Goal: Information Seeking & Learning: Check status

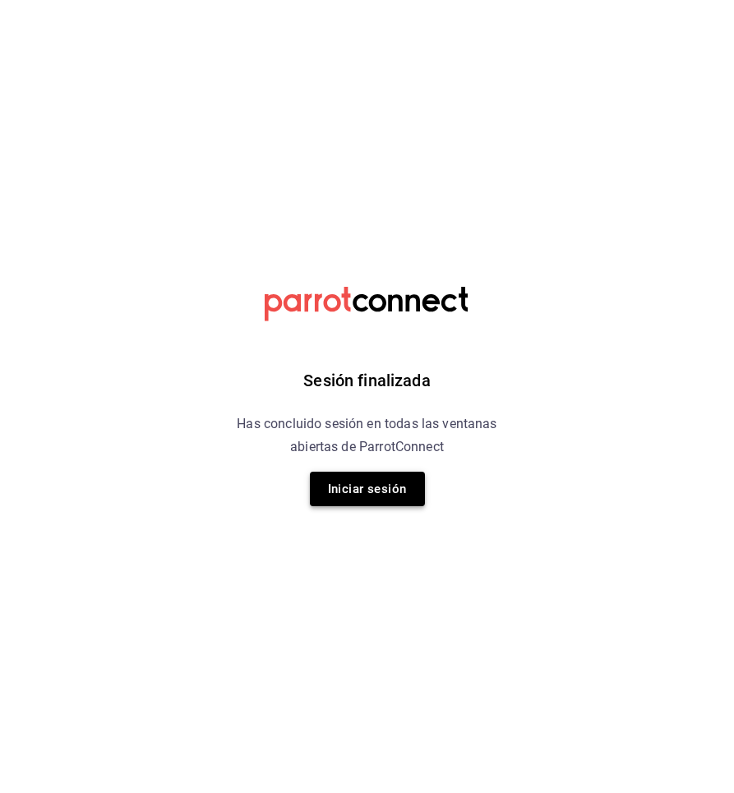
click at [382, 498] on button "Iniciar sesión" at bounding box center [367, 489] width 115 height 35
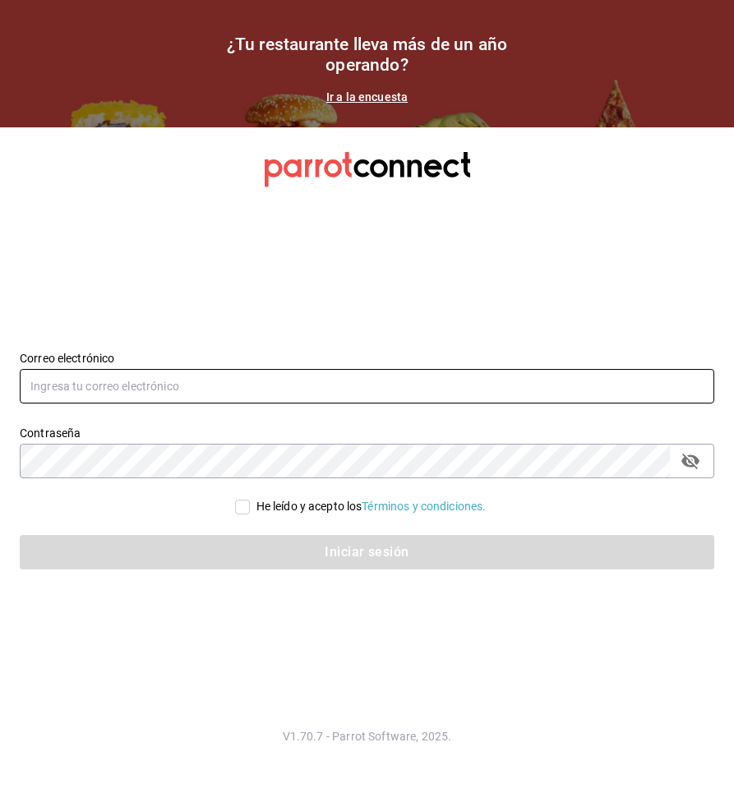
type input "[EMAIL_ADDRESS][DOMAIN_NAME]"
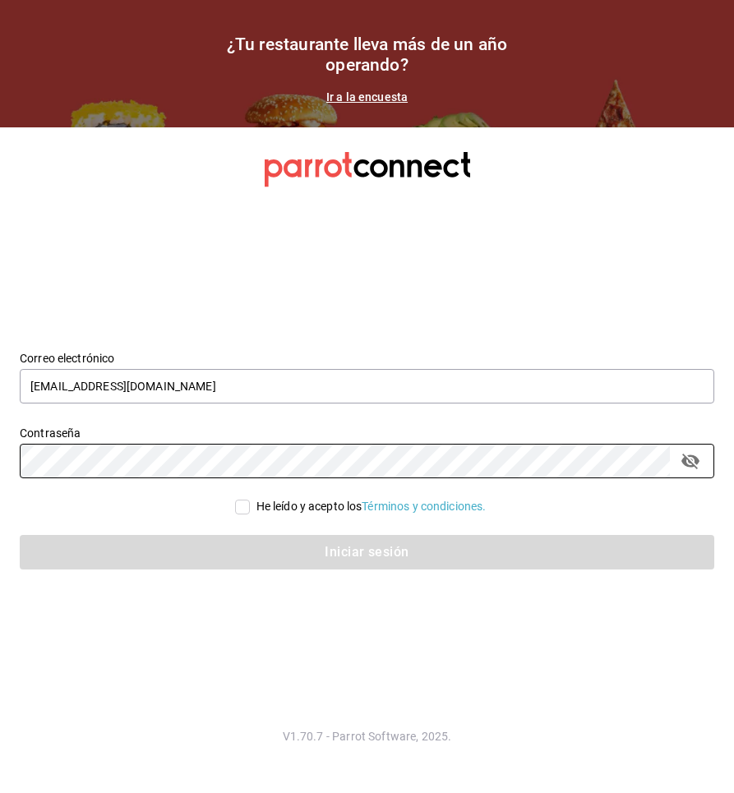
click at [250, 507] on span "He leído y acepto los Términos y condiciones." at bounding box center [368, 506] width 237 height 17
click at [247, 507] on input "He leído y acepto los Términos y condiciones." at bounding box center [242, 507] width 15 height 15
checkbox input "true"
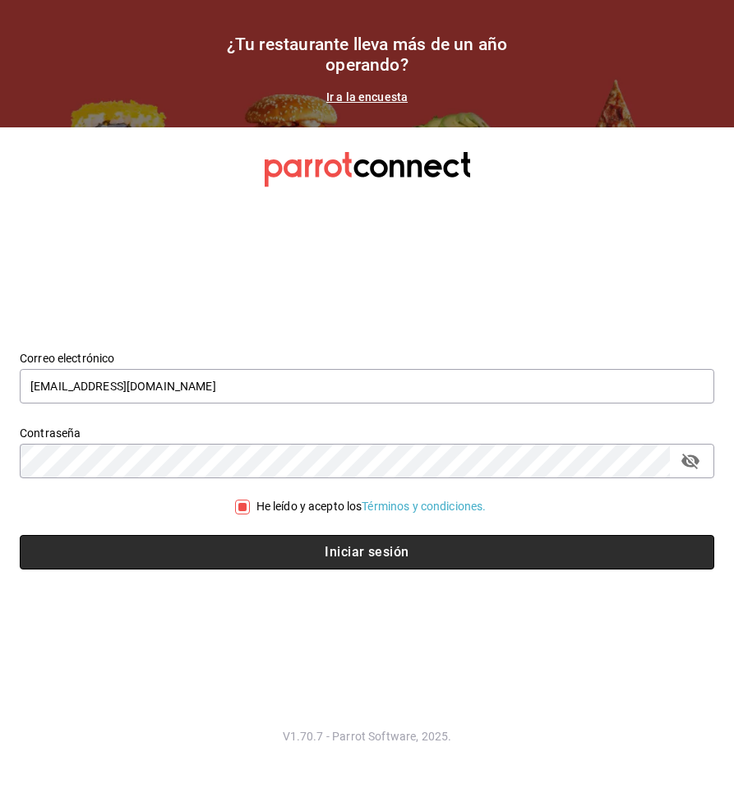
click at [257, 546] on button "Iniciar sesión" at bounding box center [367, 552] width 695 height 35
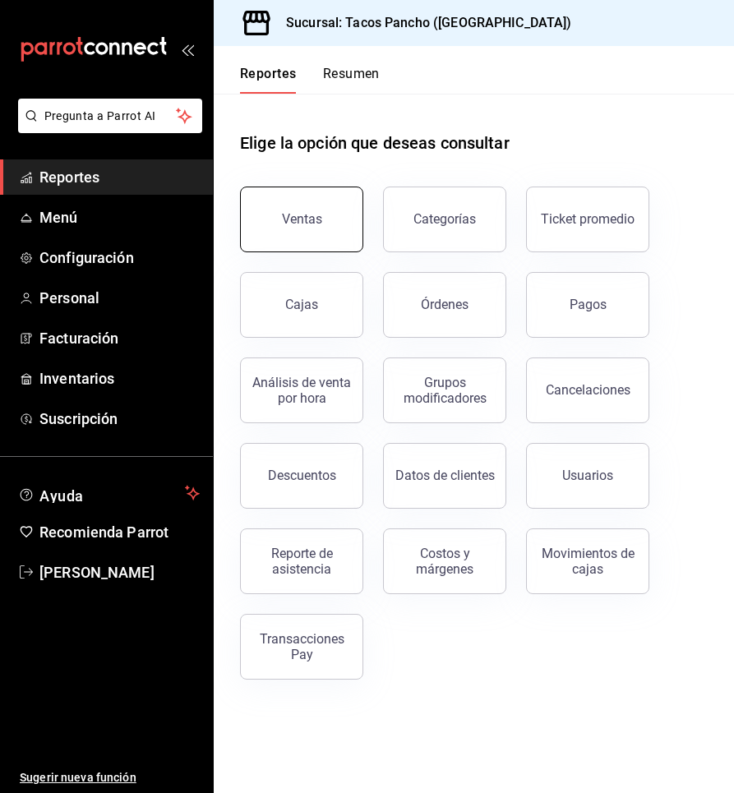
click at [323, 232] on button "Ventas" at bounding box center [301, 220] width 123 height 66
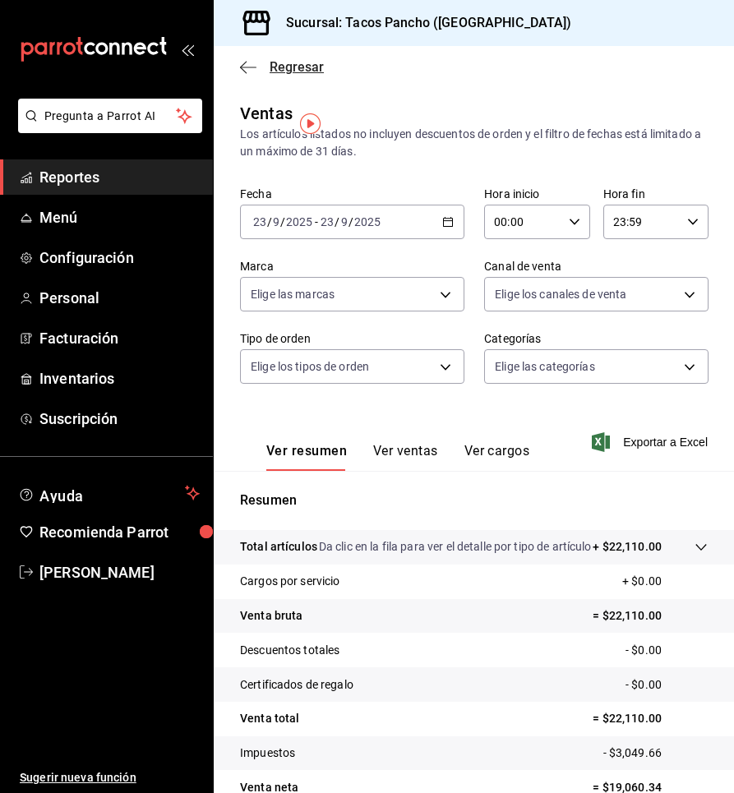
click at [240, 63] on icon "button" at bounding box center [248, 67] width 16 height 15
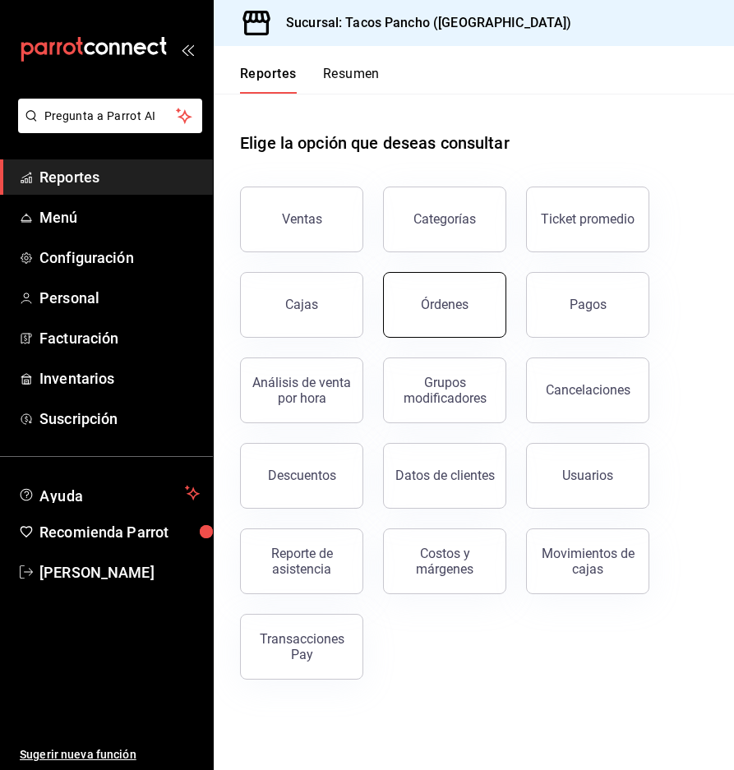
click at [444, 313] on button "Órdenes" at bounding box center [444, 305] width 123 height 66
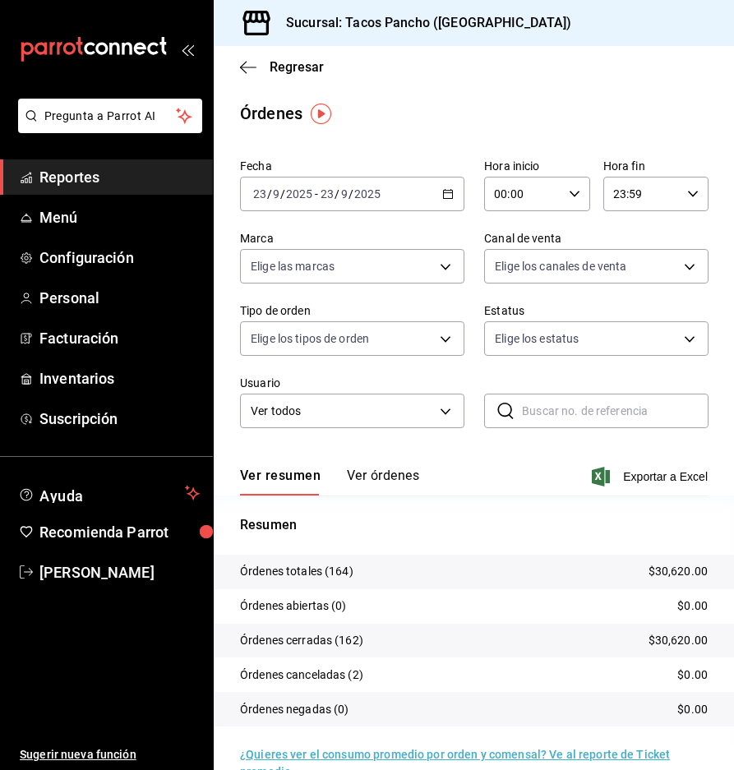
click at [428, 196] on div "2025-09-23 23 / 9 / 2025 - 2025-09-23 23 / 9 / 2025" at bounding box center [352, 194] width 224 height 35
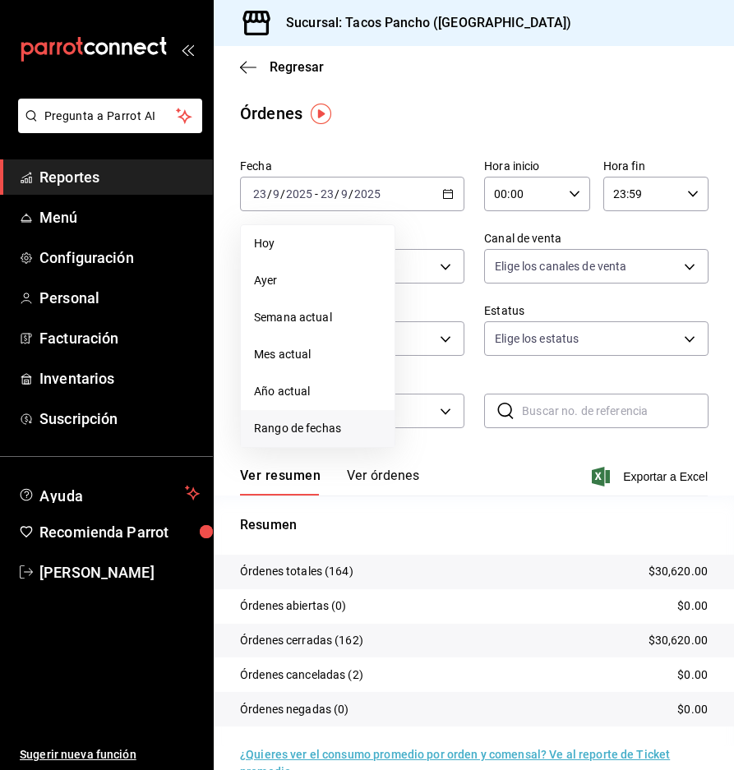
click at [317, 434] on span "Rango de fechas" at bounding box center [317, 428] width 127 height 17
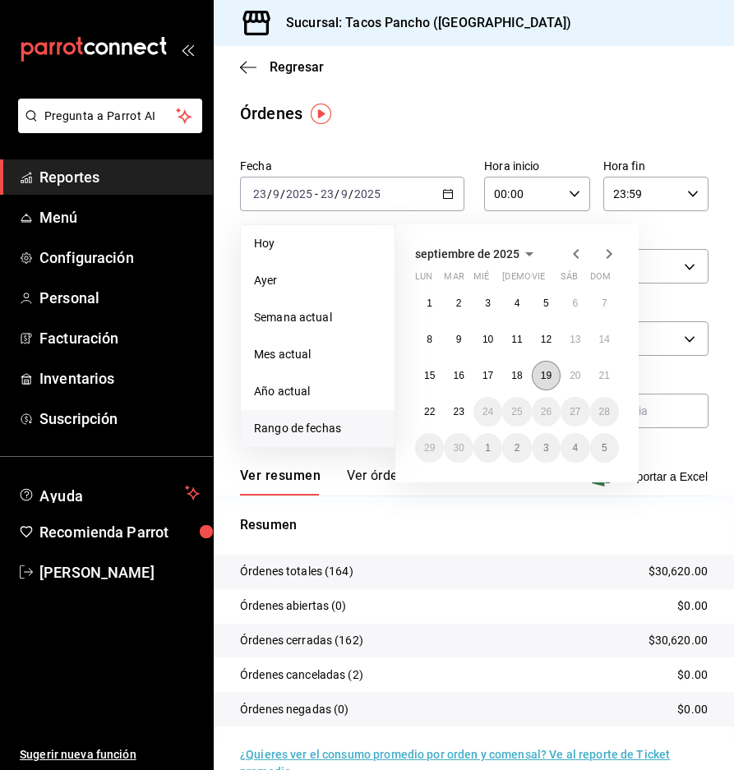
click at [548, 386] on button "19" at bounding box center [546, 376] width 29 height 30
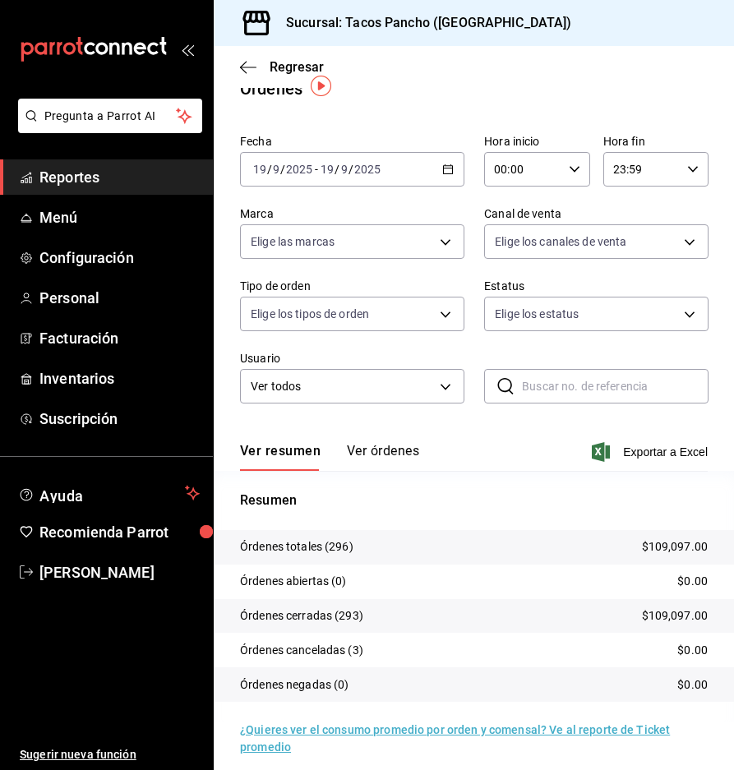
scroll to position [37, 0]
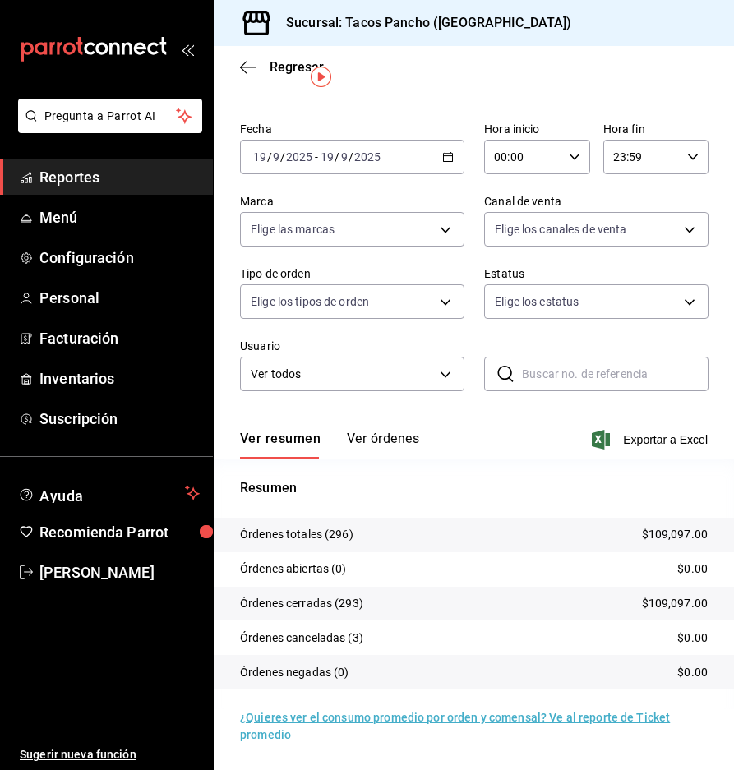
click at [381, 446] on button "Ver órdenes" at bounding box center [383, 445] width 72 height 28
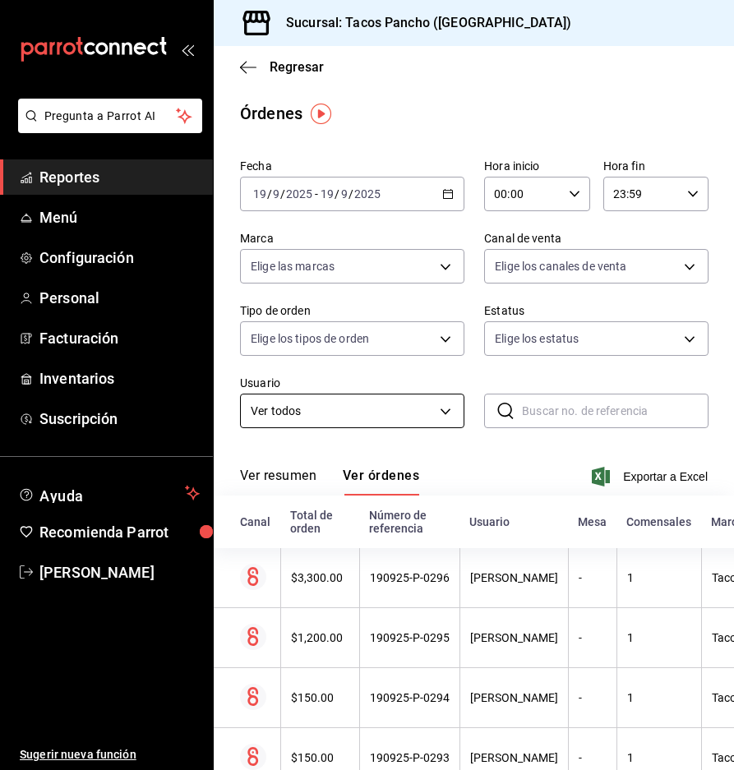
click at [335, 408] on body "Pregunta a Parrot AI Reportes Menú Configuración Personal Facturación Inventari…" at bounding box center [367, 385] width 734 height 770
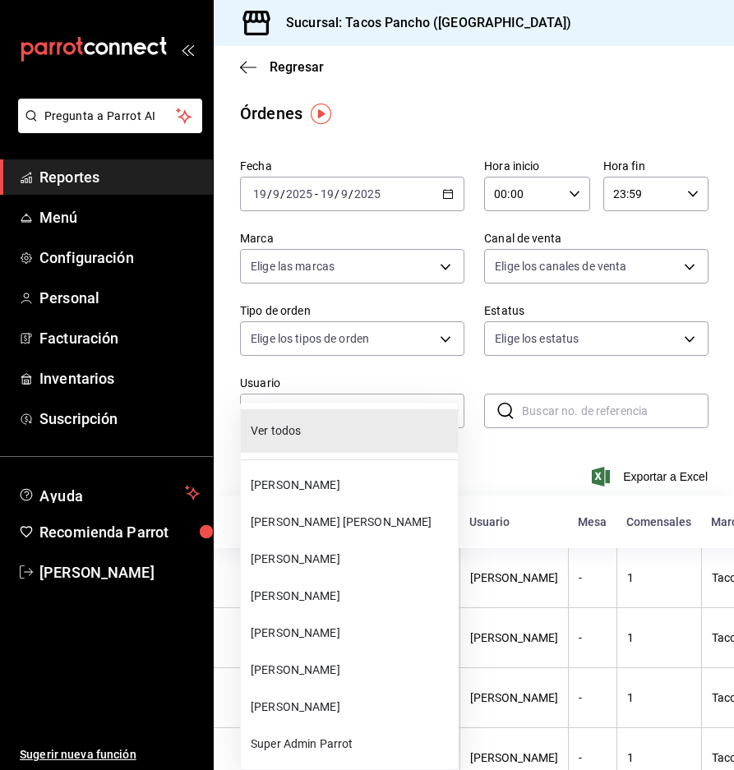
click at [324, 592] on span "Karen Sosa" at bounding box center [351, 596] width 201 height 17
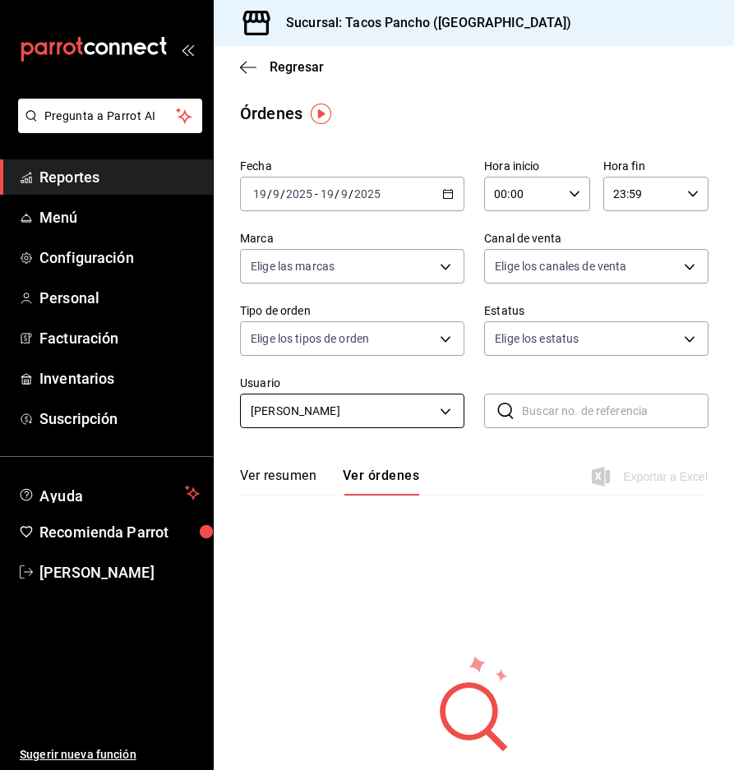
click at [365, 423] on body "Pregunta a Parrot AI Reportes Menú Configuración Personal Facturación Inventari…" at bounding box center [367, 385] width 734 height 770
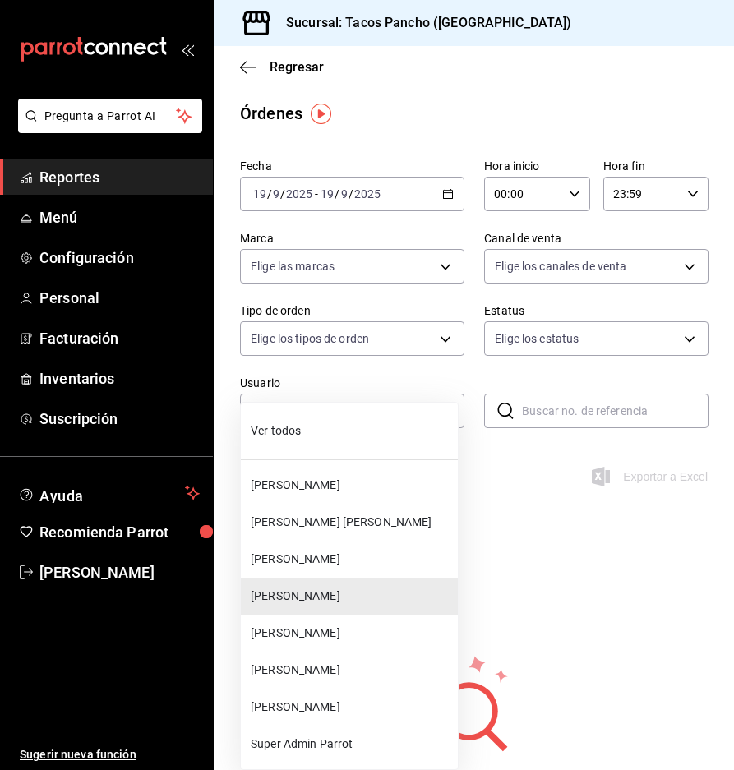
click at [340, 667] on span "Jonathan Alvarado" at bounding box center [351, 670] width 201 height 17
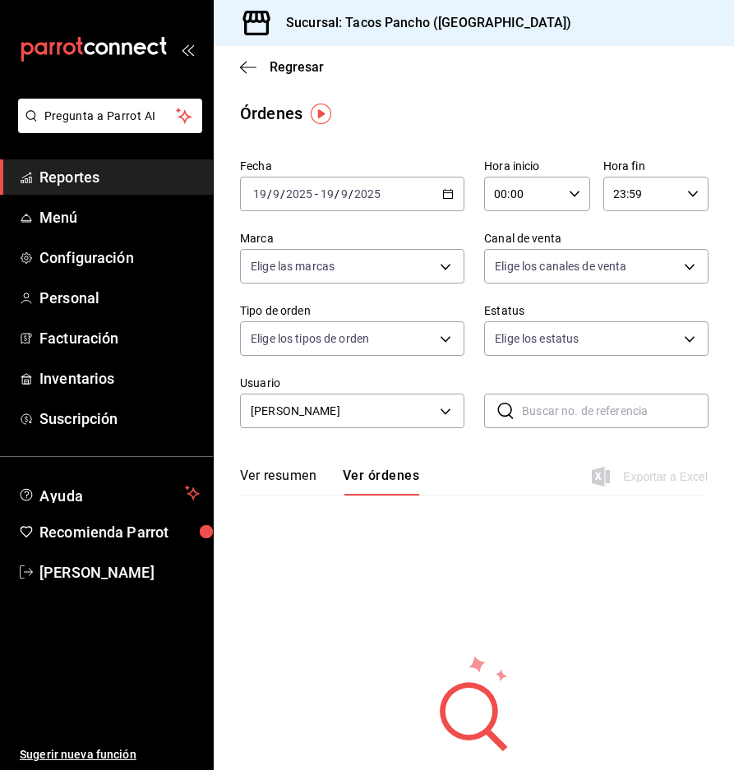
click at [340, 428] on div "Fecha 2025-09-19 19 / 9 / 2025 - 2025-09-19 19 / 9 / 2025 Hora inicio 00:00 Hor…" at bounding box center [474, 300] width 468 height 296
click at [341, 410] on body "Pregunta a Parrot AI Reportes Menú Configuración Personal Facturación Inventari…" at bounding box center [367, 385] width 734 height 770
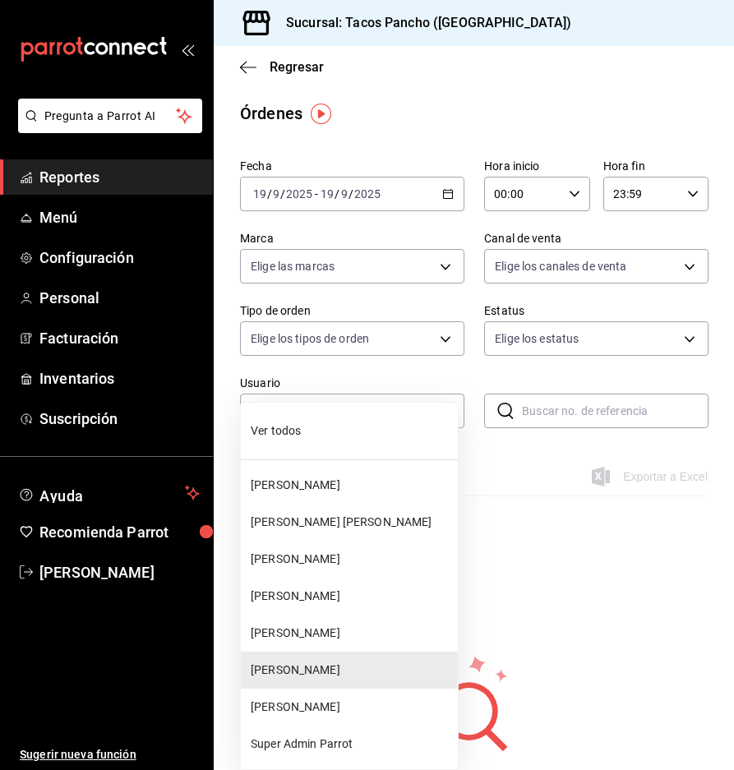
click at [327, 571] on li "bradley alex" at bounding box center [349, 559] width 217 height 37
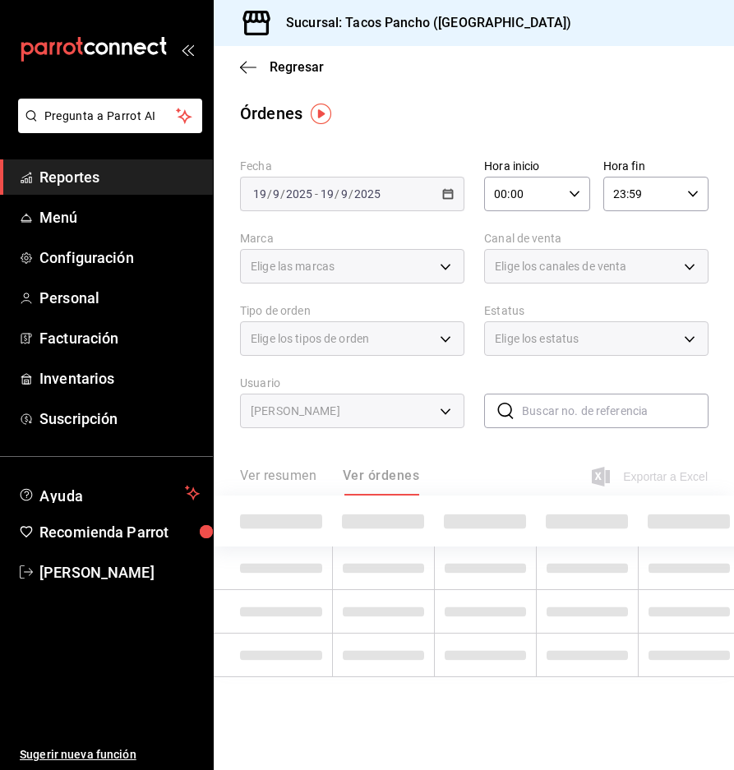
type input "026dbc4a-fac6-4ea4-aa1b-21b9445b513c"
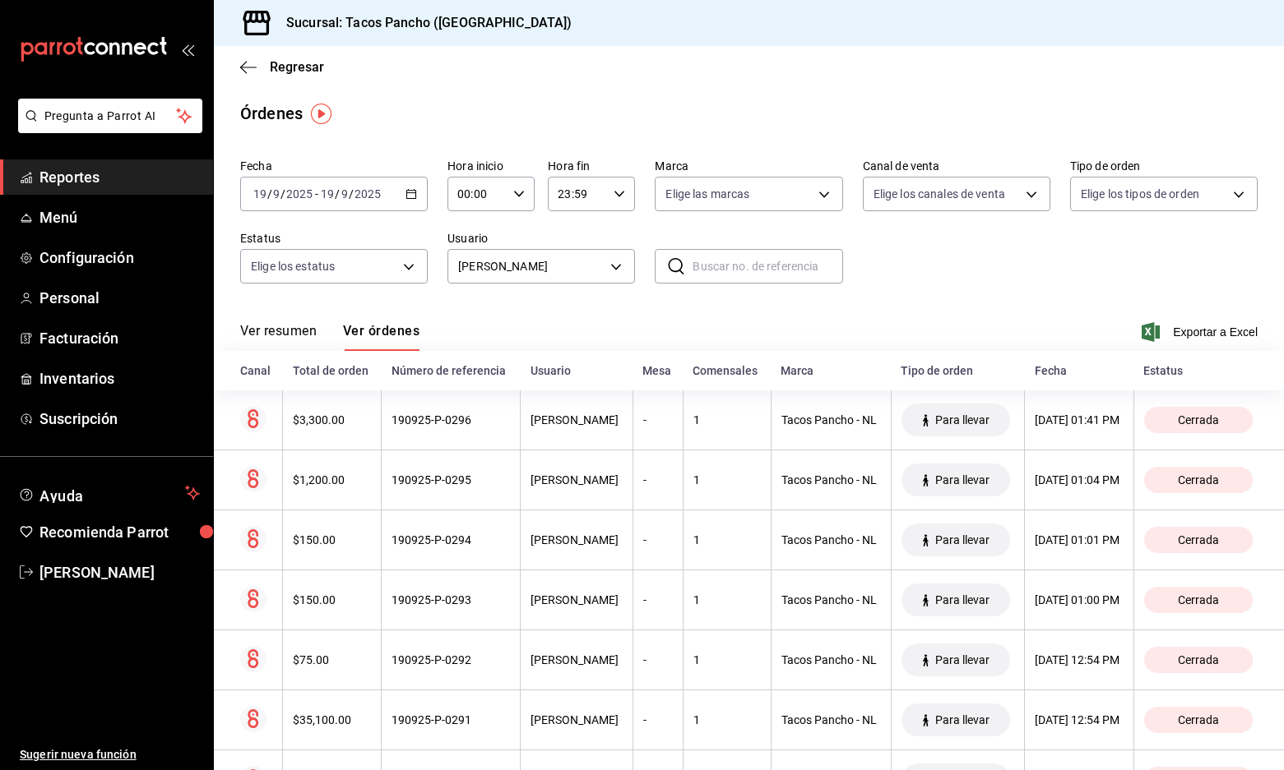
click at [363, 207] on div "2025-09-19 19 / 9 / 2025 - 2025-09-19 19 / 9 / 2025" at bounding box center [333, 194] width 187 height 35
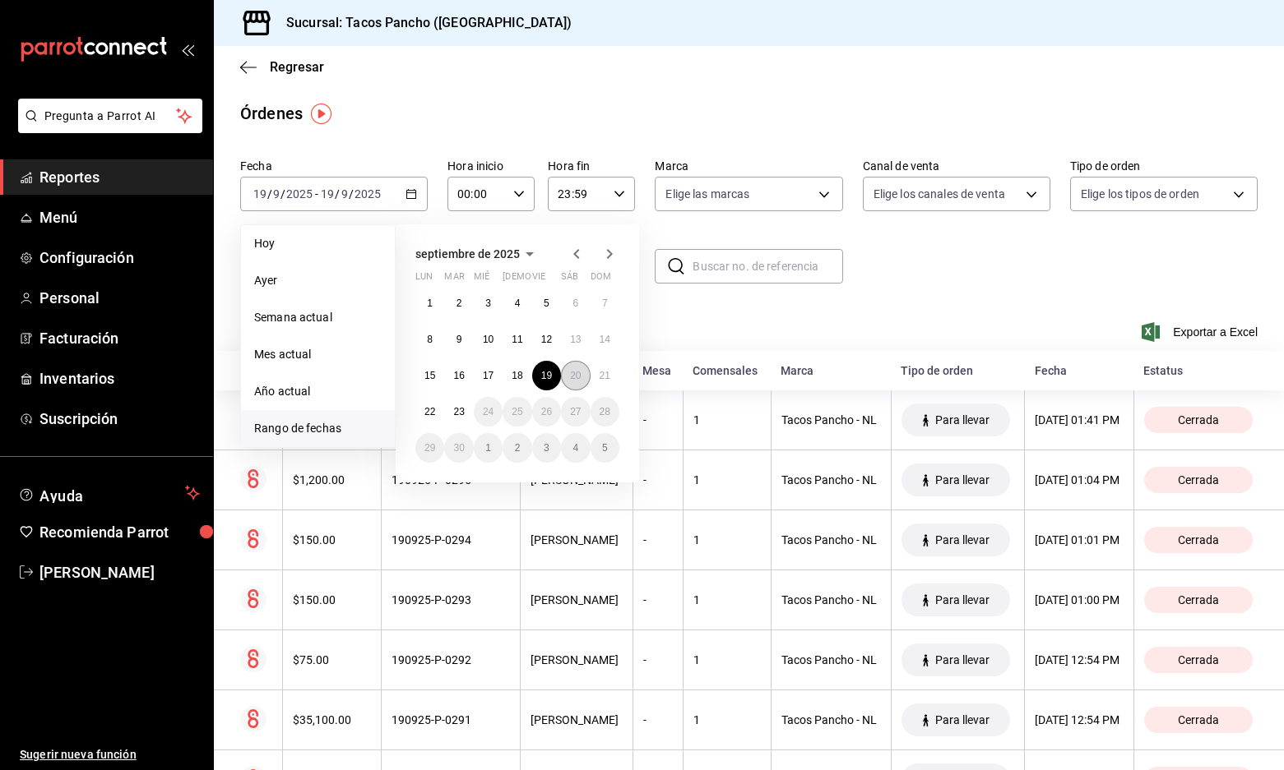
click at [575, 372] on abbr "20" at bounding box center [575, 376] width 11 height 12
click at [577, 375] on abbr "20" at bounding box center [575, 376] width 11 height 12
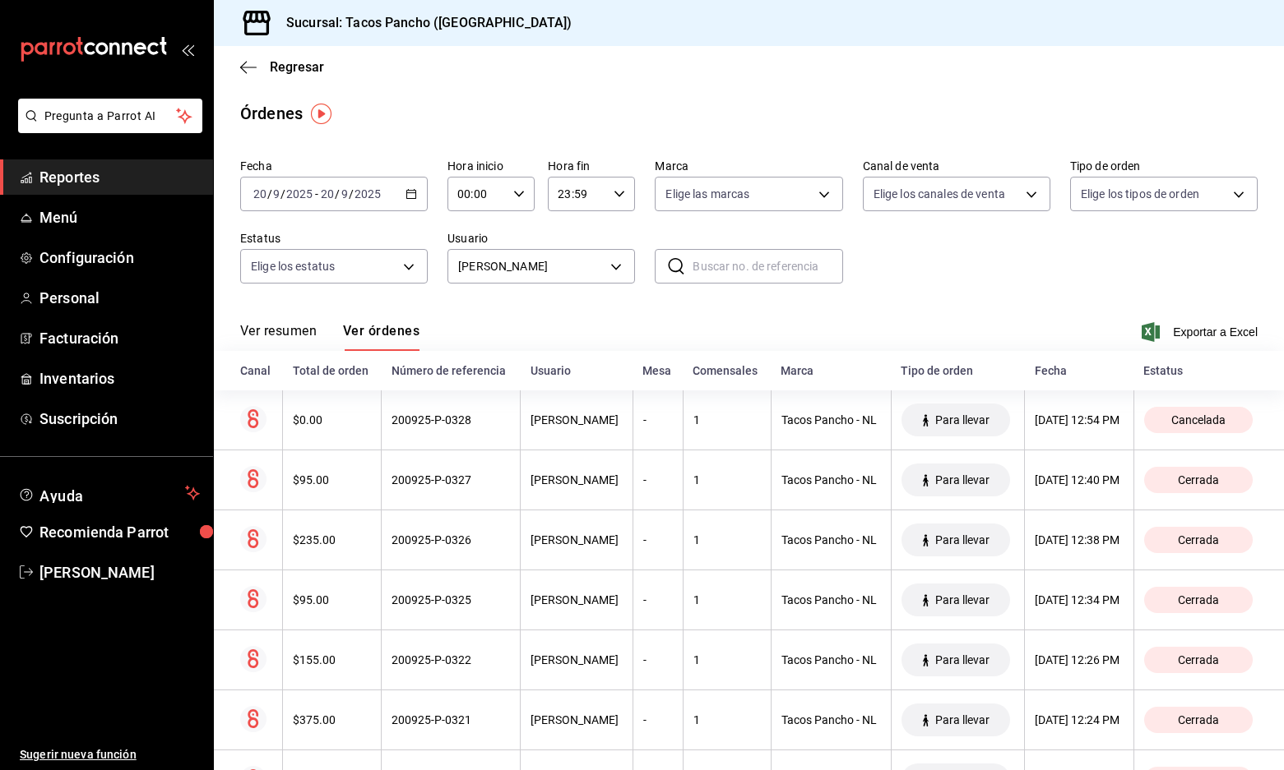
click at [345, 195] on input "9" at bounding box center [344, 193] width 8 height 13
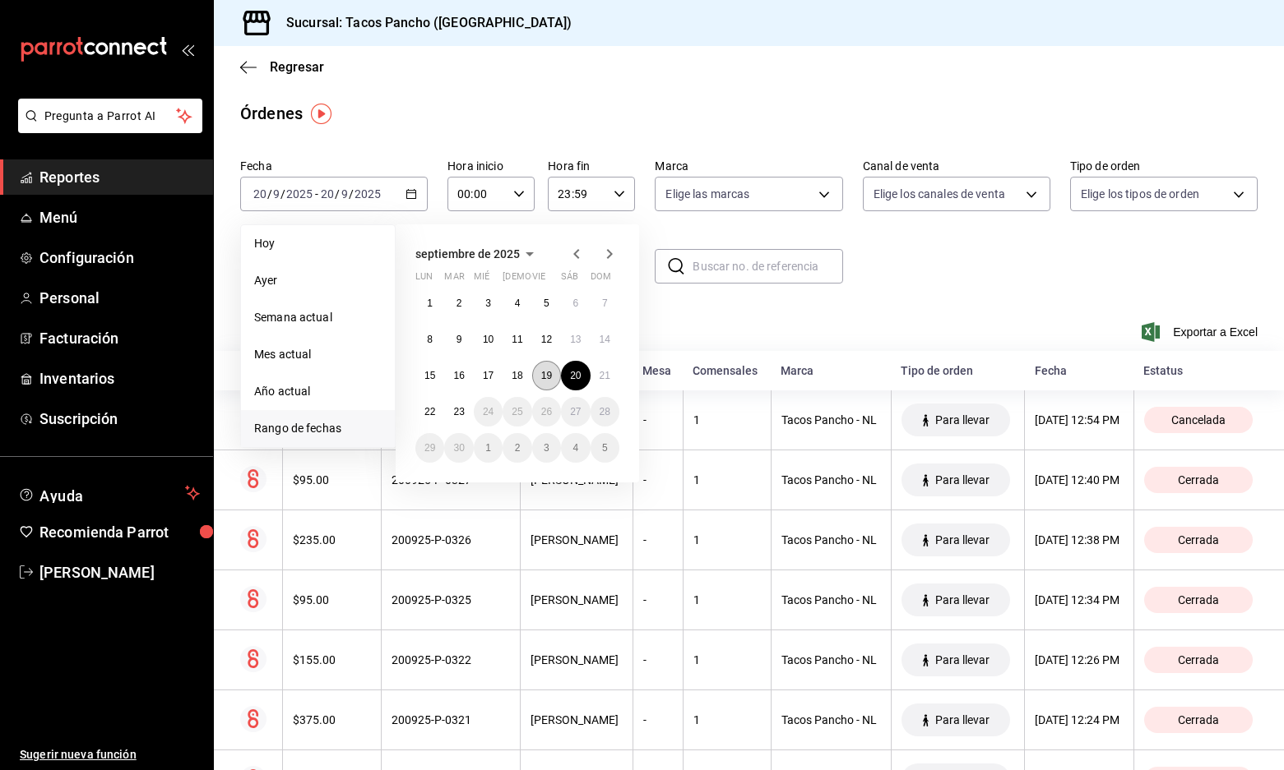
click at [550, 378] on abbr "19" at bounding box center [546, 376] width 11 height 12
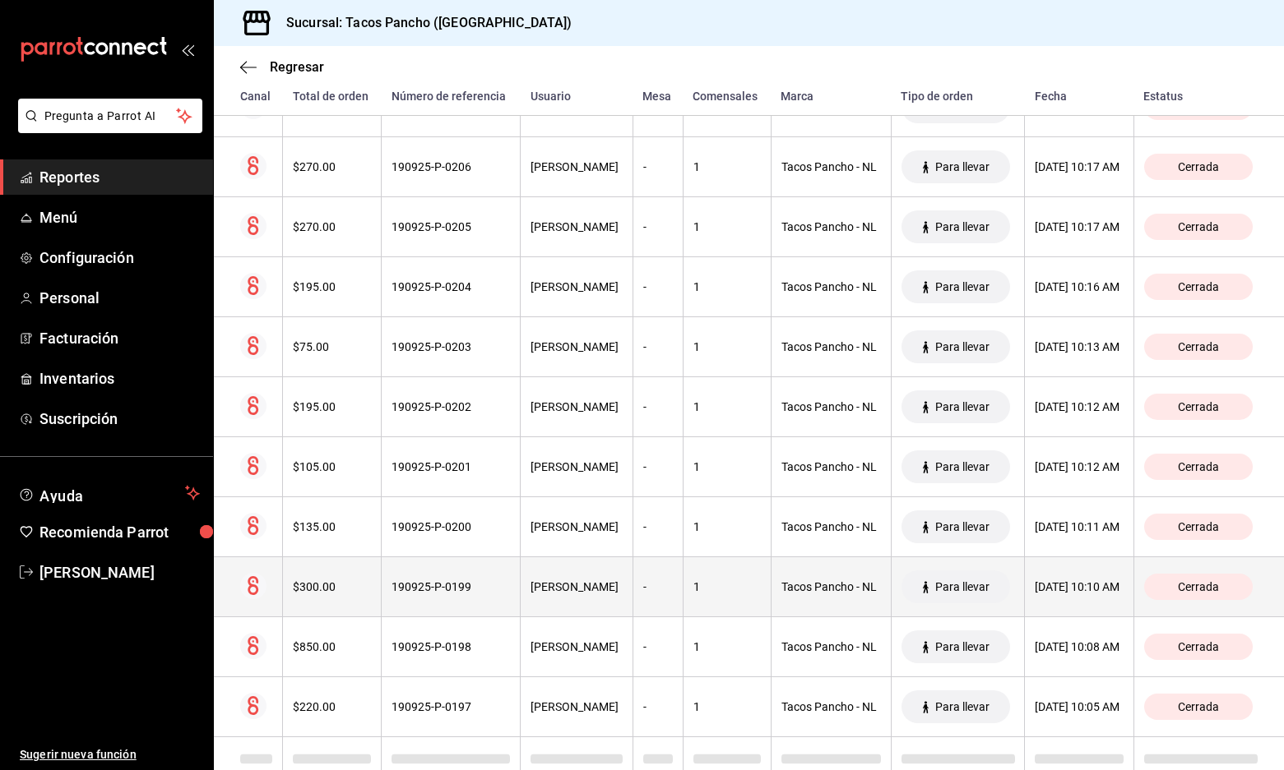
scroll to position [5817, 0]
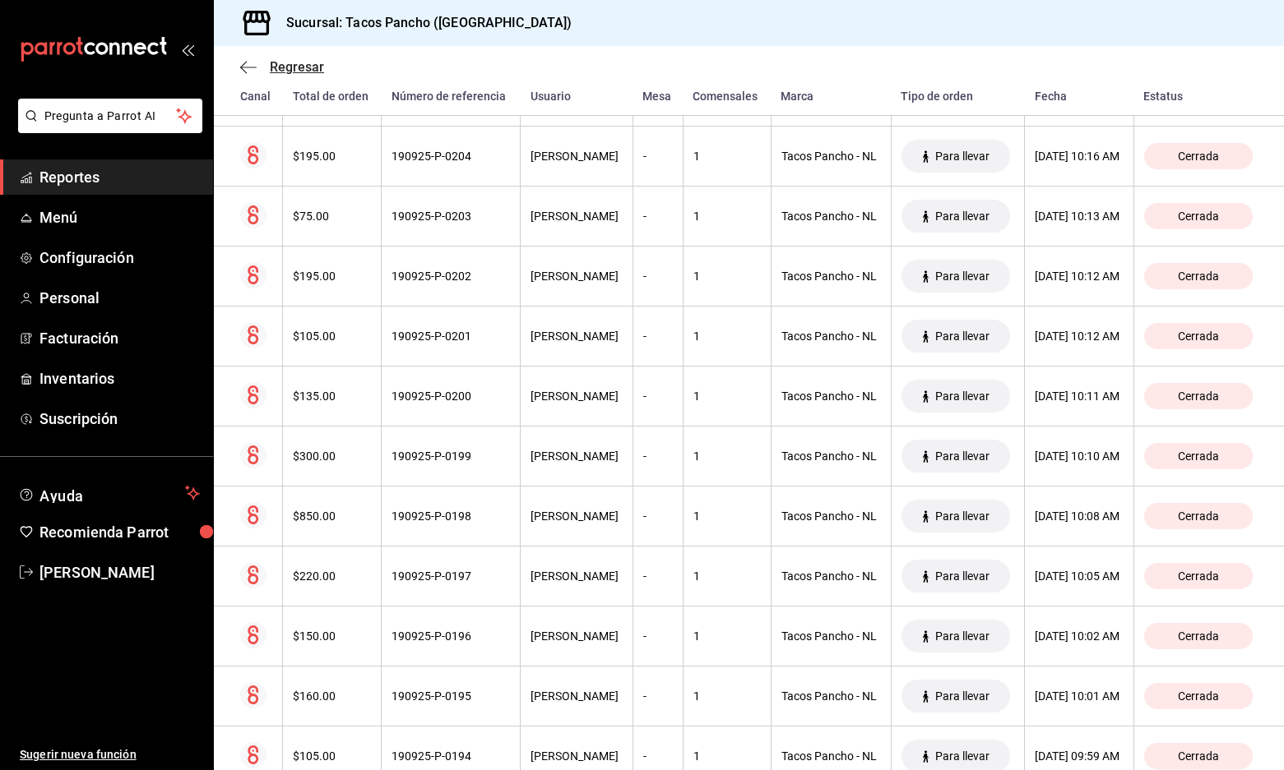
click at [244, 66] on icon "button" at bounding box center [248, 67] width 16 height 15
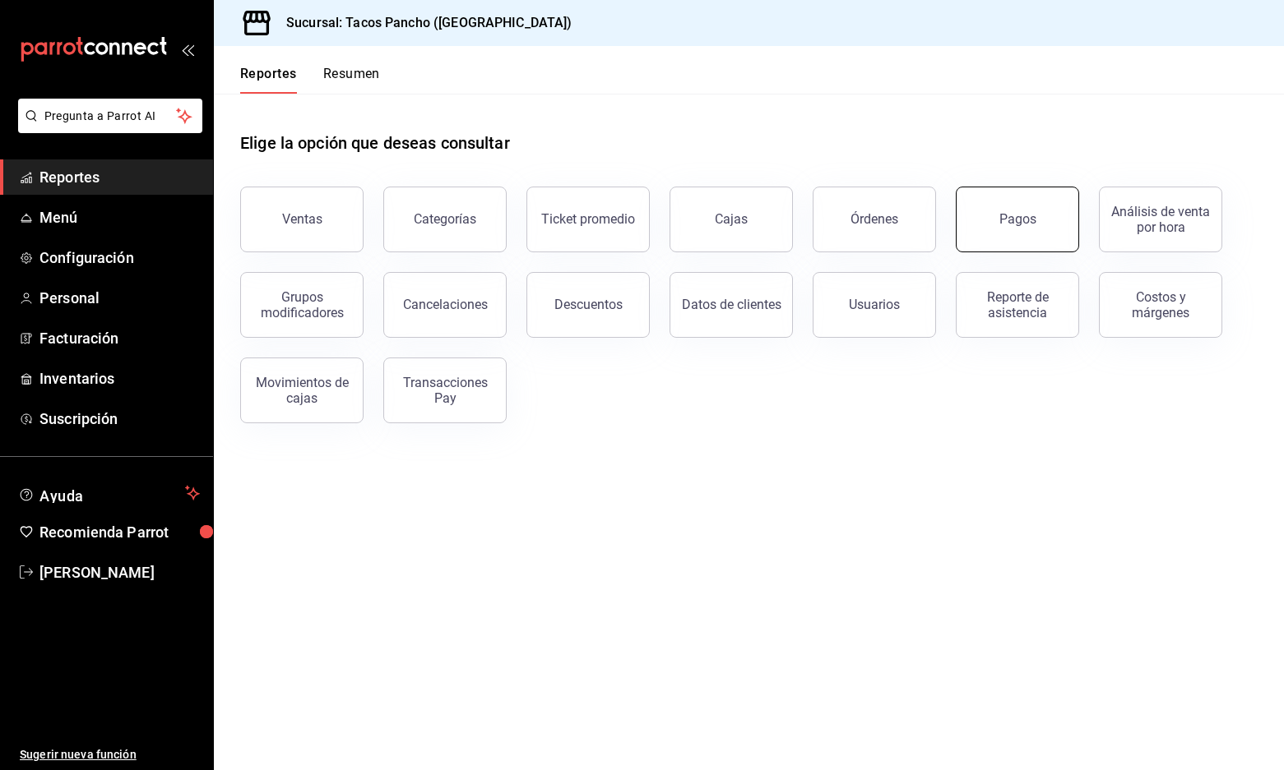
click at [733, 225] on button "Pagos" at bounding box center [1016, 220] width 123 height 66
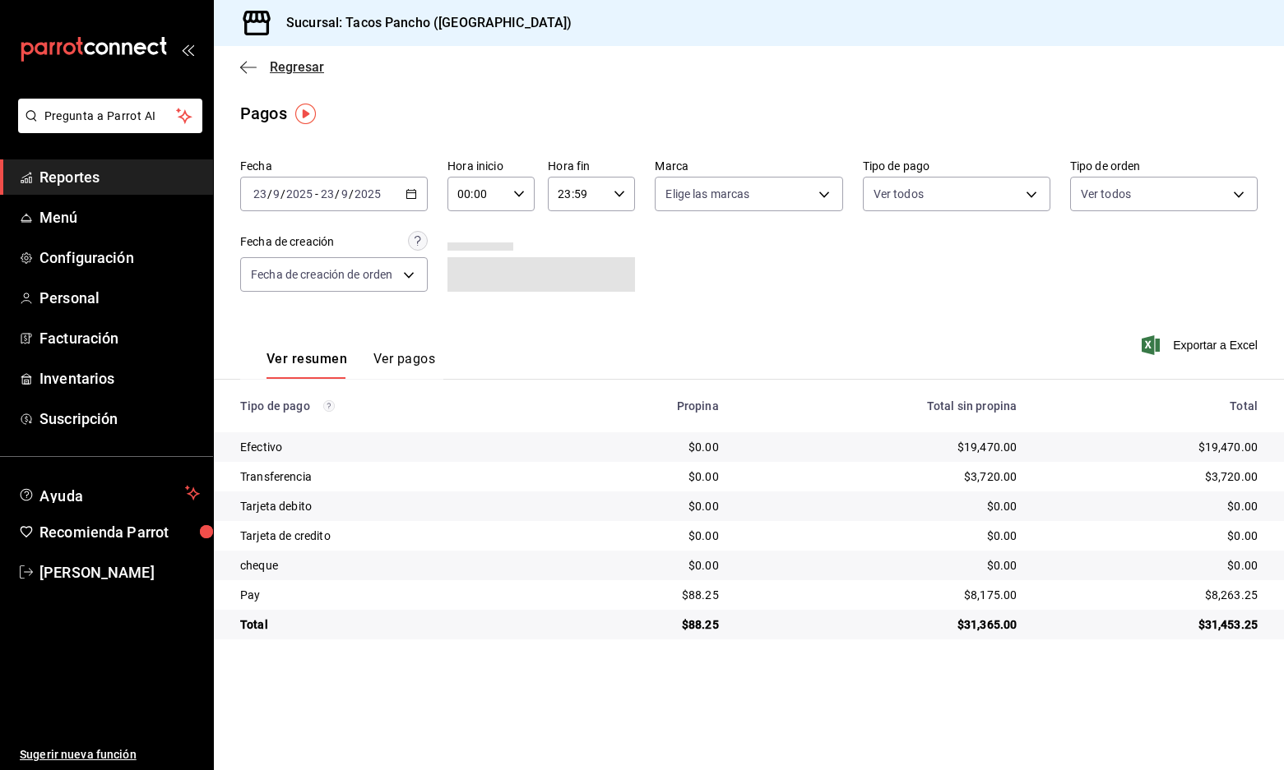
click at [249, 67] on icon "button" at bounding box center [248, 67] width 16 height 1
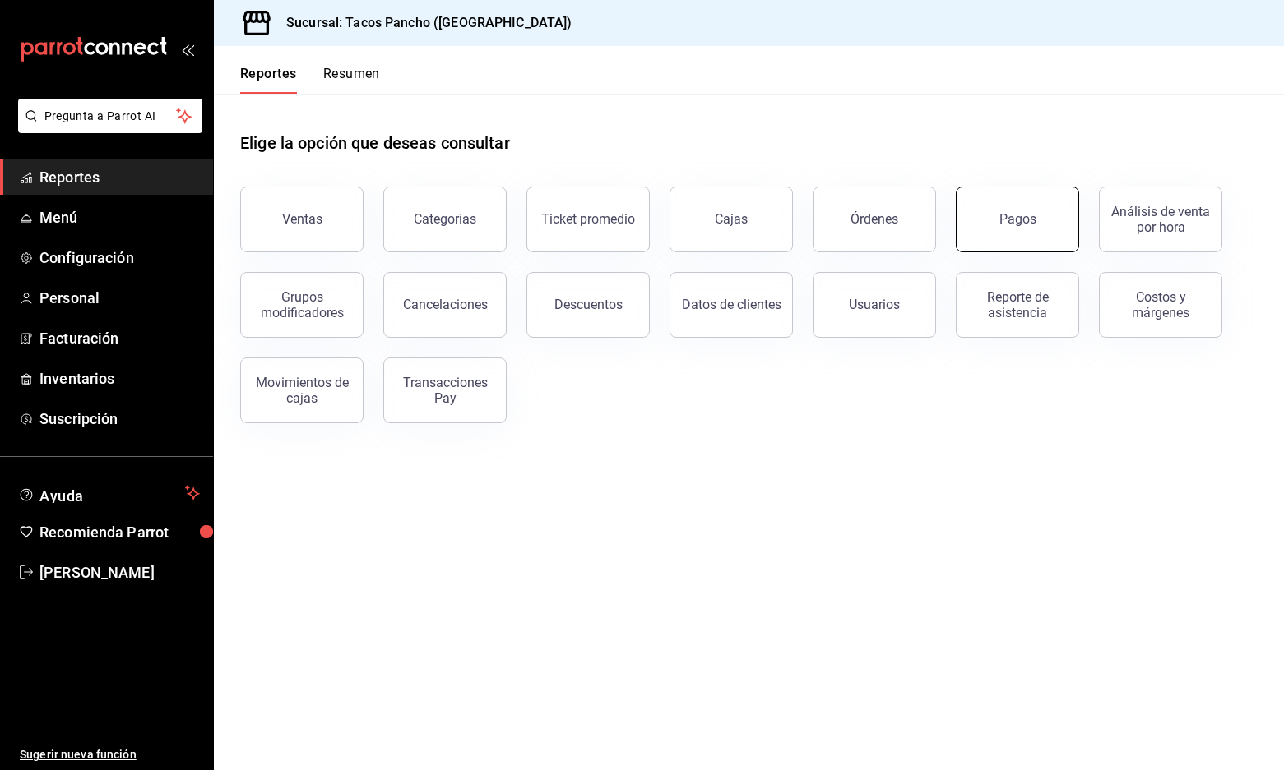
click at [733, 238] on button "Pagos" at bounding box center [1016, 220] width 123 height 66
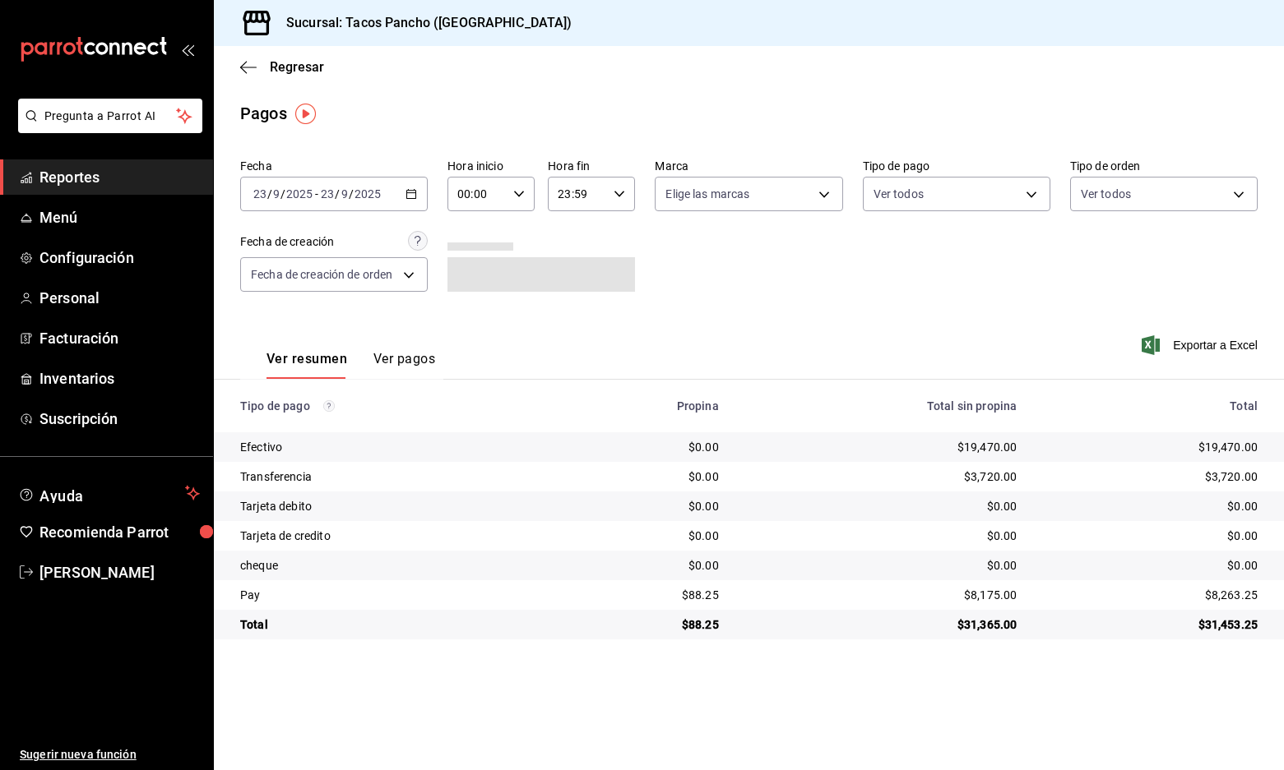
click at [367, 202] on div "2025-09-23 23 / 9 / 2025 - 2025-09-23 23 / 9 / 2025" at bounding box center [333, 194] width 187 height 35
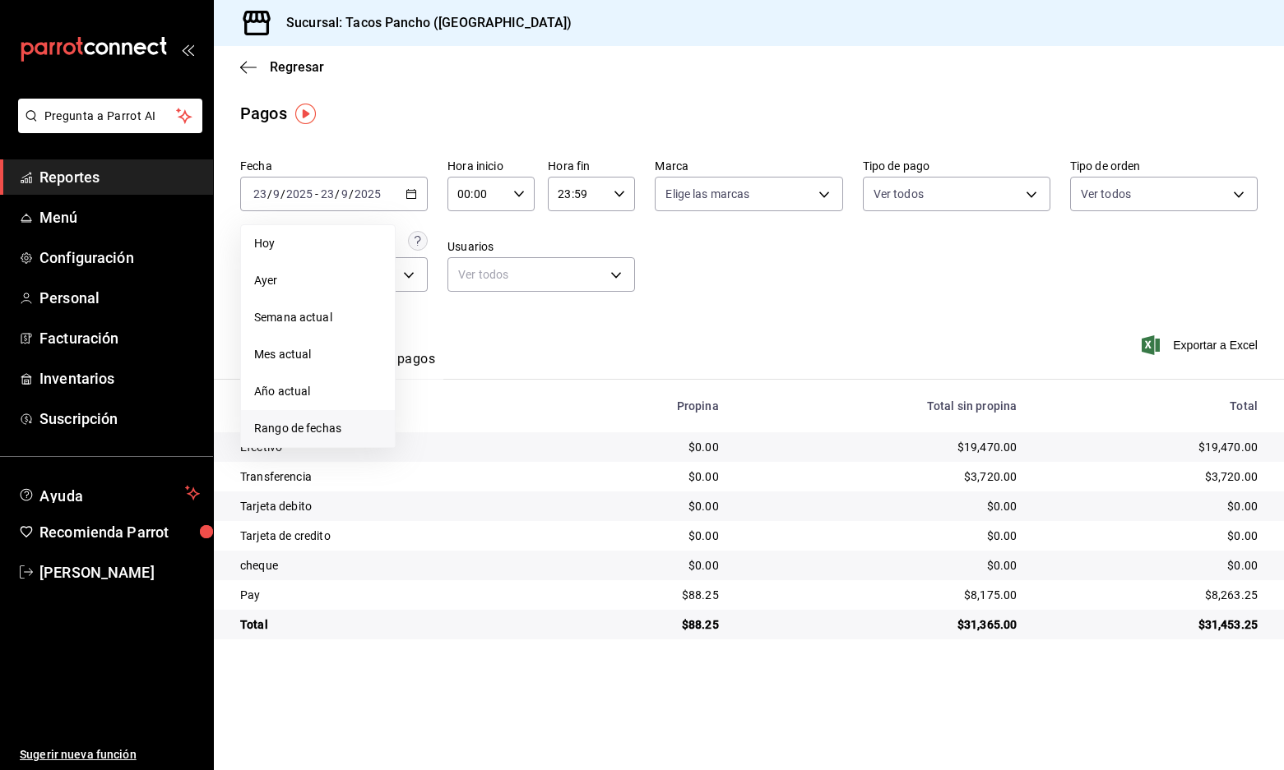
click at [321, 420] on span "Rango de fechas" at bounding box center [317, 428] width 127 height 17
click at [580, 375] on abbr "20" at bounding box center [575, 376] width 11 height 12
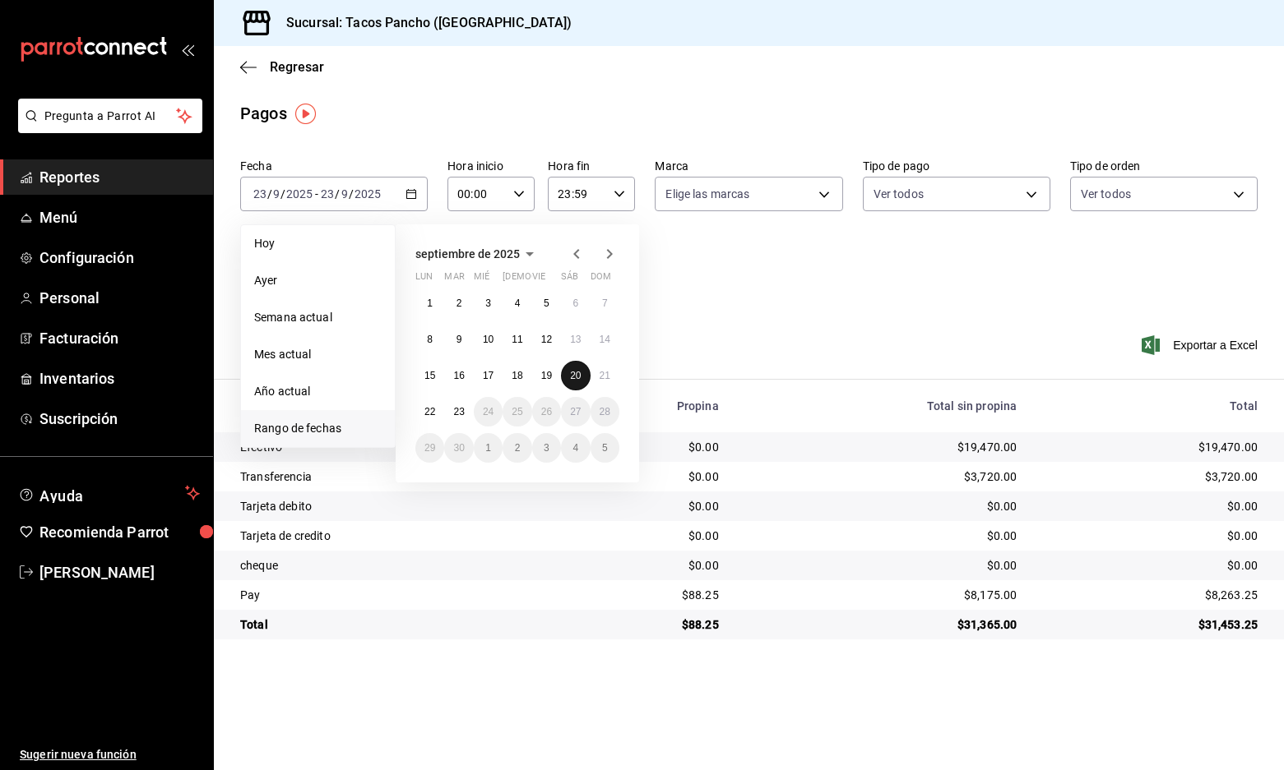
click at [580, 375] on abbr "20" at bounding box center [575, 376] width 11 height 12
click at [580, 375] on div "Ver resumen Ver pagos Exportar a Excel" at bounding box center [749, 355] width 1070 height 87
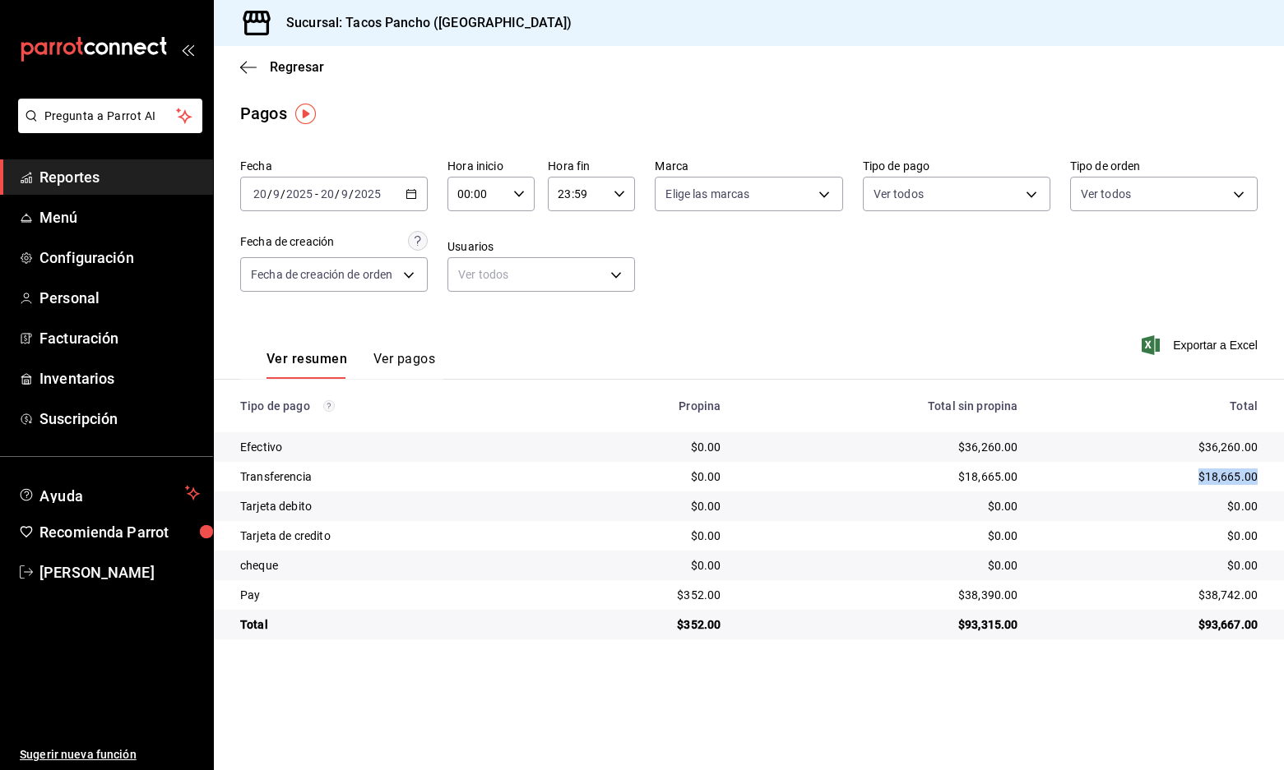
drag, startPoint x: 1191, startPoint y: 472, endPoint x: 1265, endPoint y: 472, distance: 74.8
click at [733, 472] on td "$18,665.00" at bounding box center [1157, 477] width 252 height 30
click at [733, 331] on div "Ver resumen Ver pagos Exportar a Excel" at bounding box center [749, 355] width 1070 height 87
click at [391, 357] on button "Ver pagos" at bounding box center [404, 365] width 62 height 28
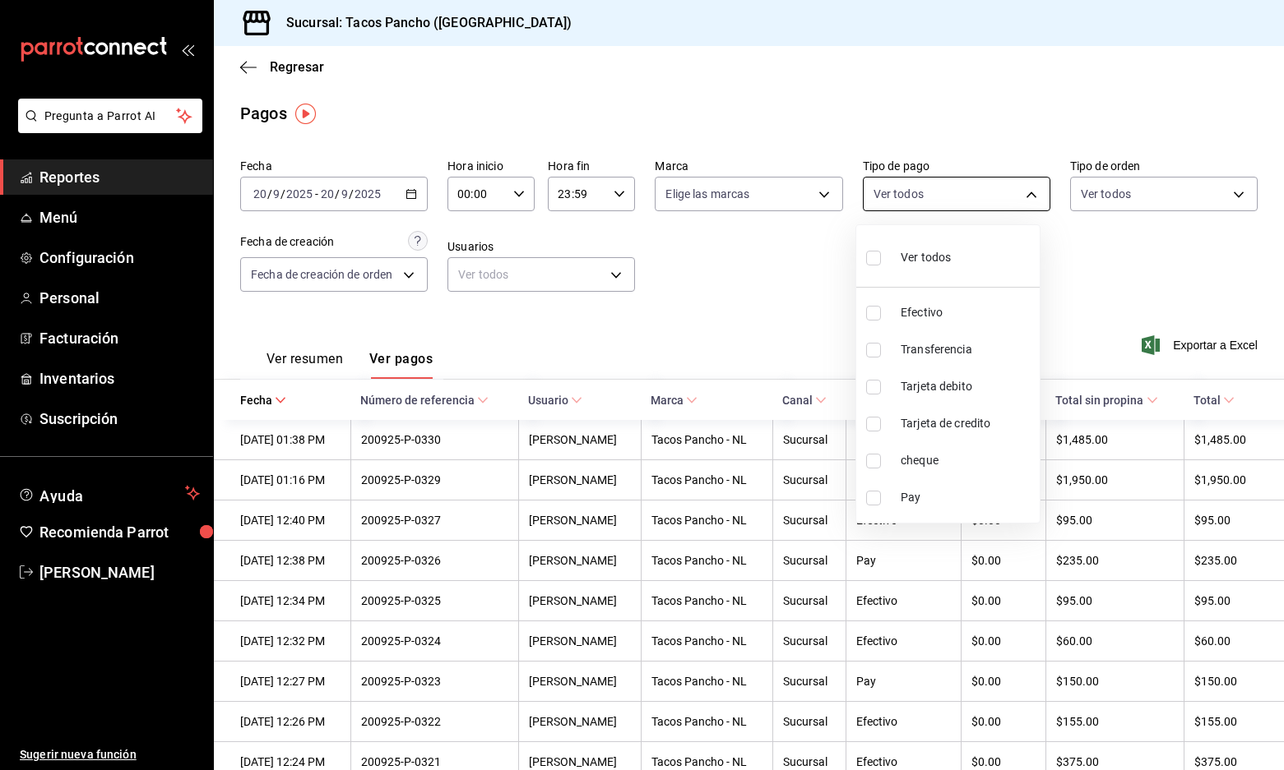
click at [733, 197] on body "Pregunta a Parrot AI Reportes Menú Configuración Personal Facturación Inventari…" at bounding box center [642, 385] width 1284 height 770
click at [733, 349] on span "Transferencia" at bounding box center [966, 349] width 132 height 17
type input "03477cf0-7e16-4499-a65e-c066a34ced64"
checkbox input "true"
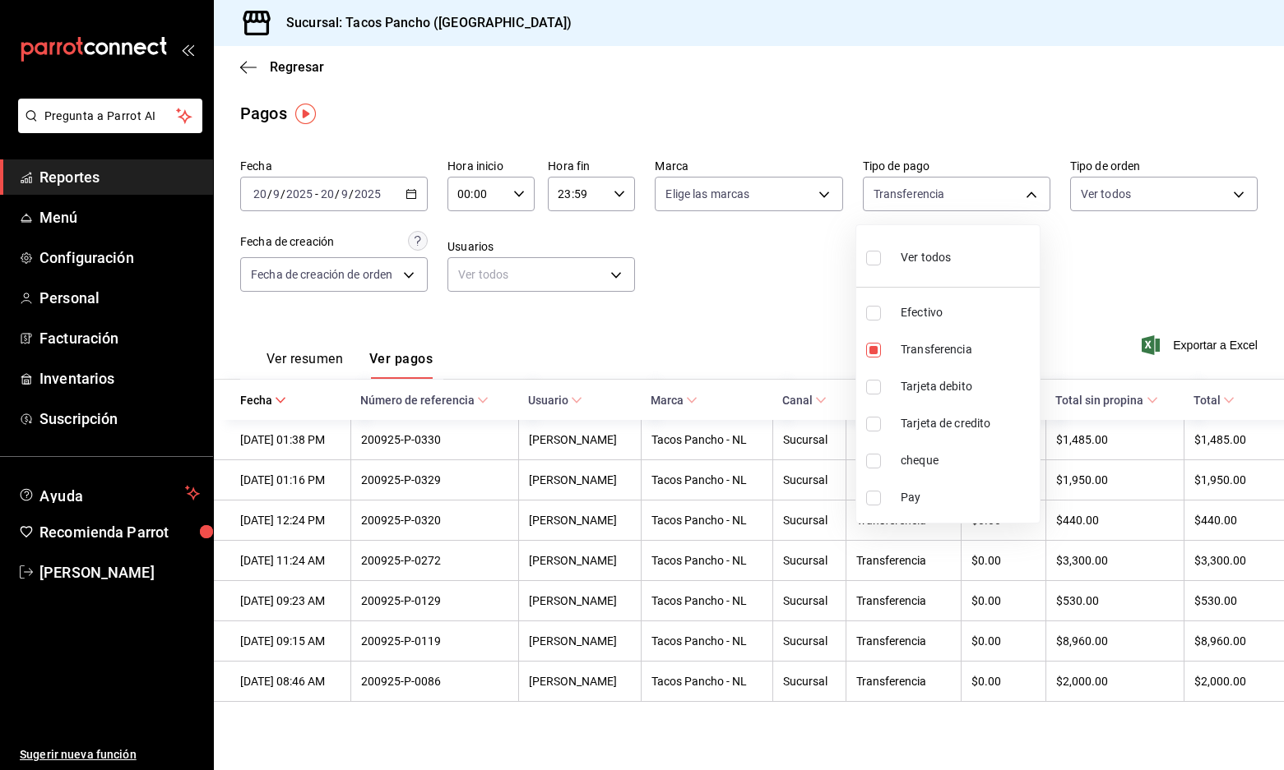
click at [733, 306] on div at bounding box center [642, 385] width 1284 height 770
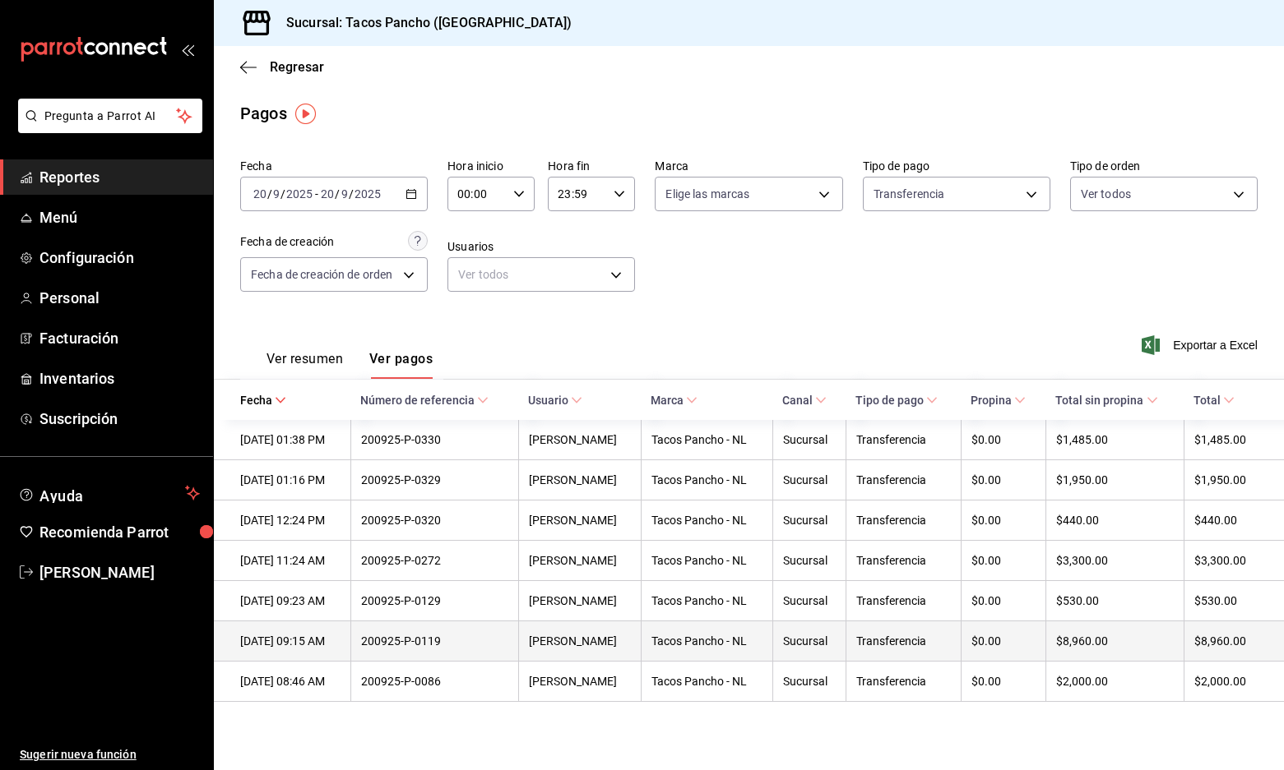
click at [733, 644] on div "Transferencia" at bounding box center [903, 641] width 95 height 13
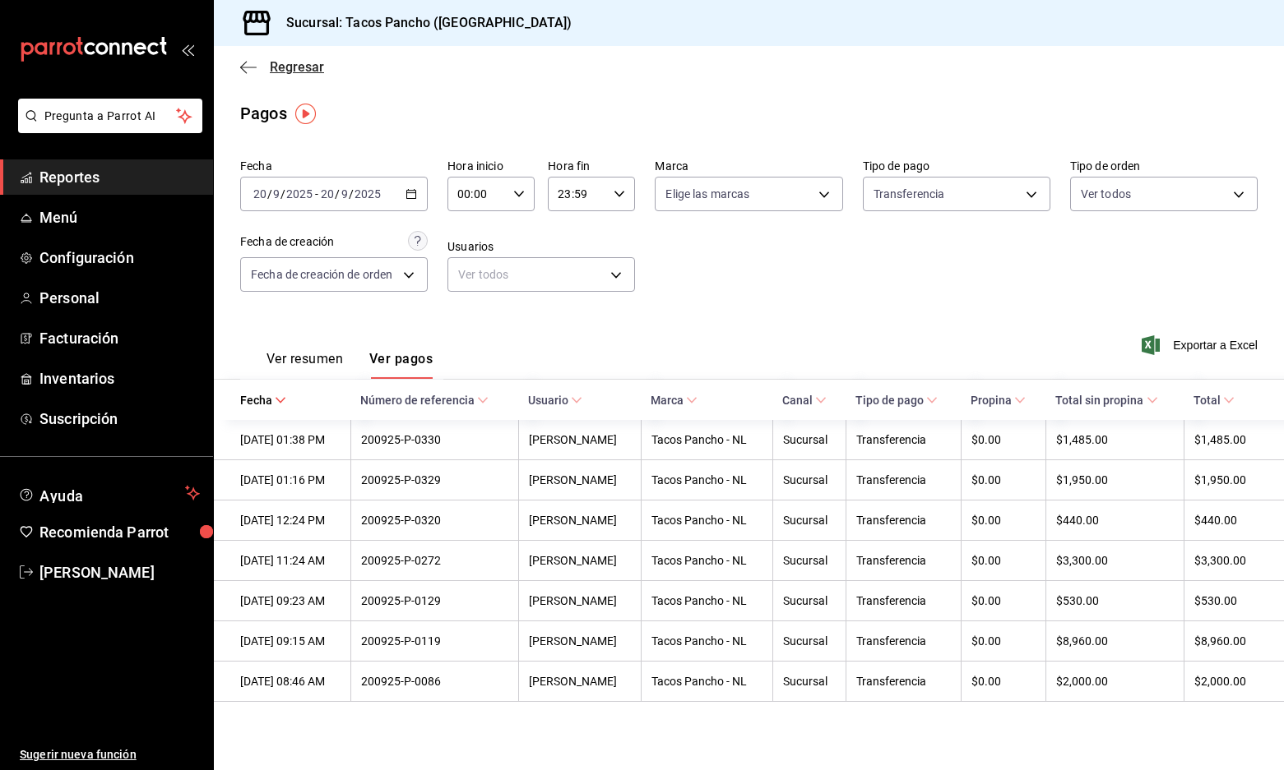
click at [255, 69] on icon "button" at bounding box center [248, 67] width 16 height 15
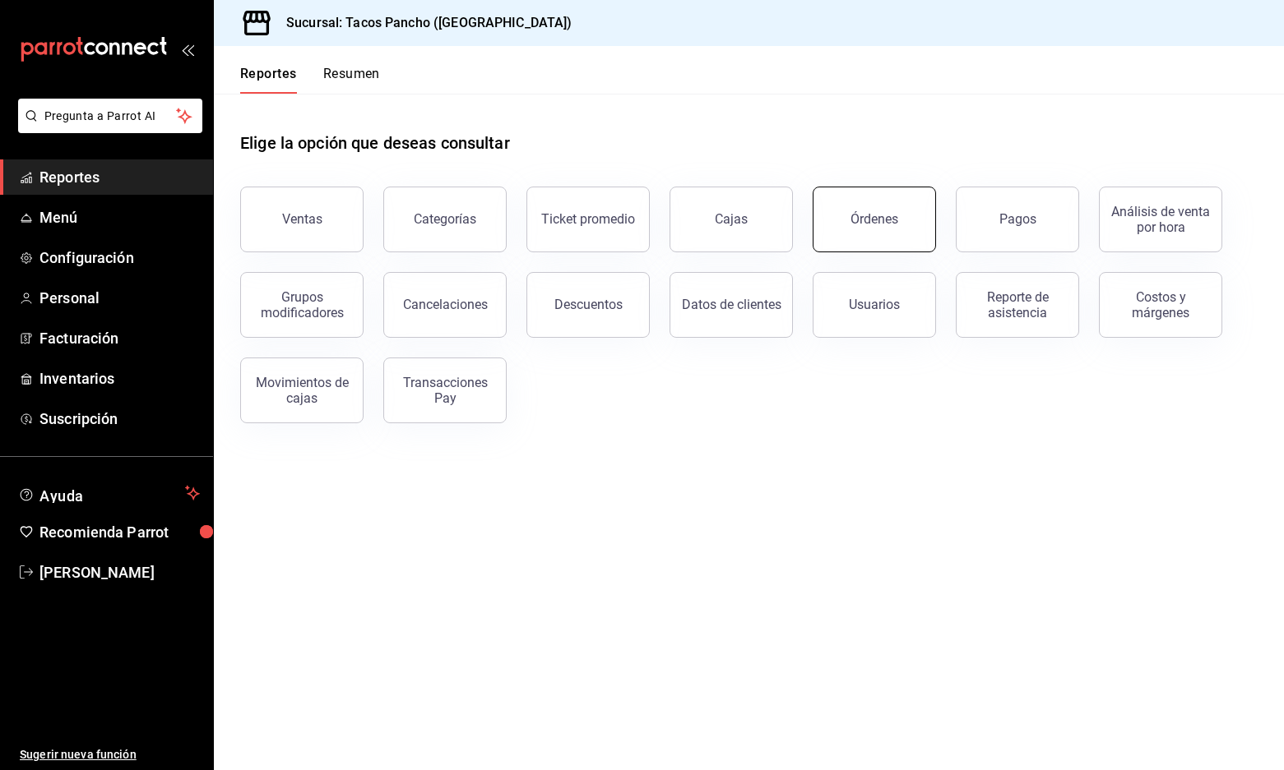
click at [733, 226] on div "Órdenes" at bounding box center [874, 219] width 48 height 16
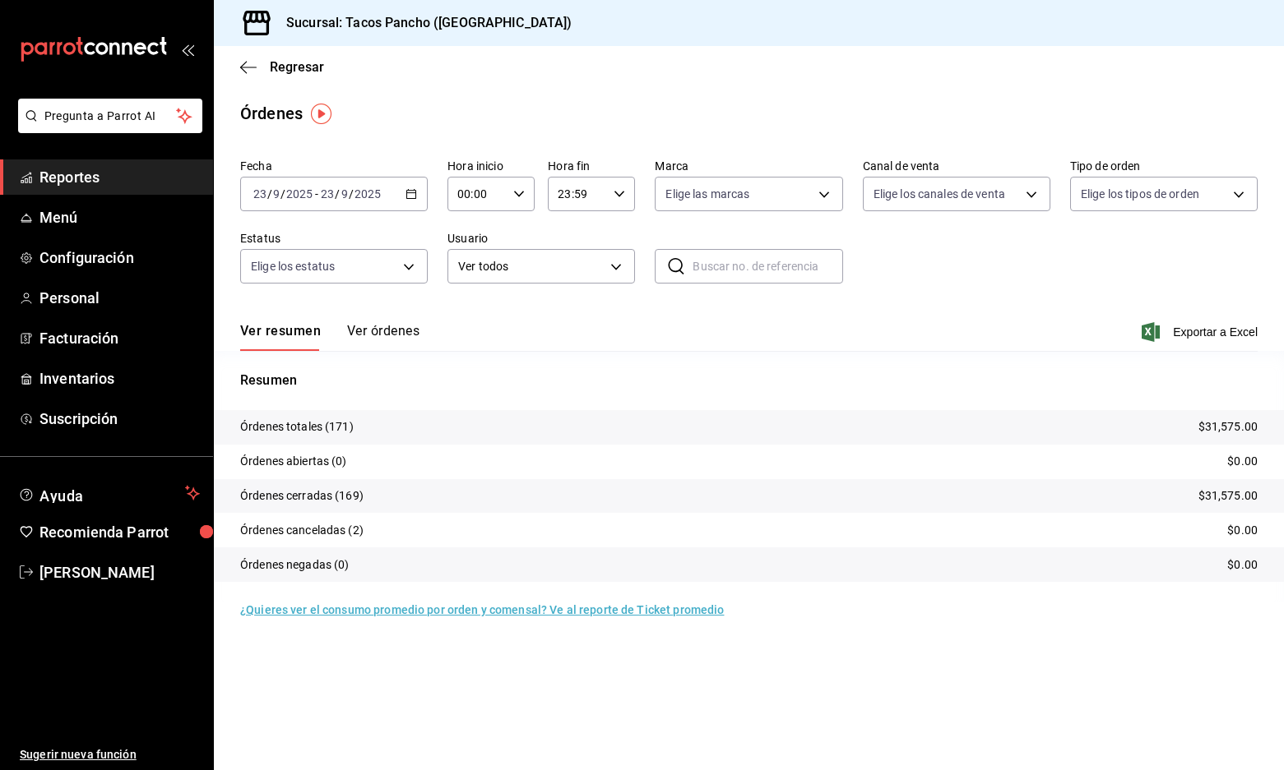
click at [371, 326] on button "Ver órdenes" at bounding box center [383, 337] width 72 height 28
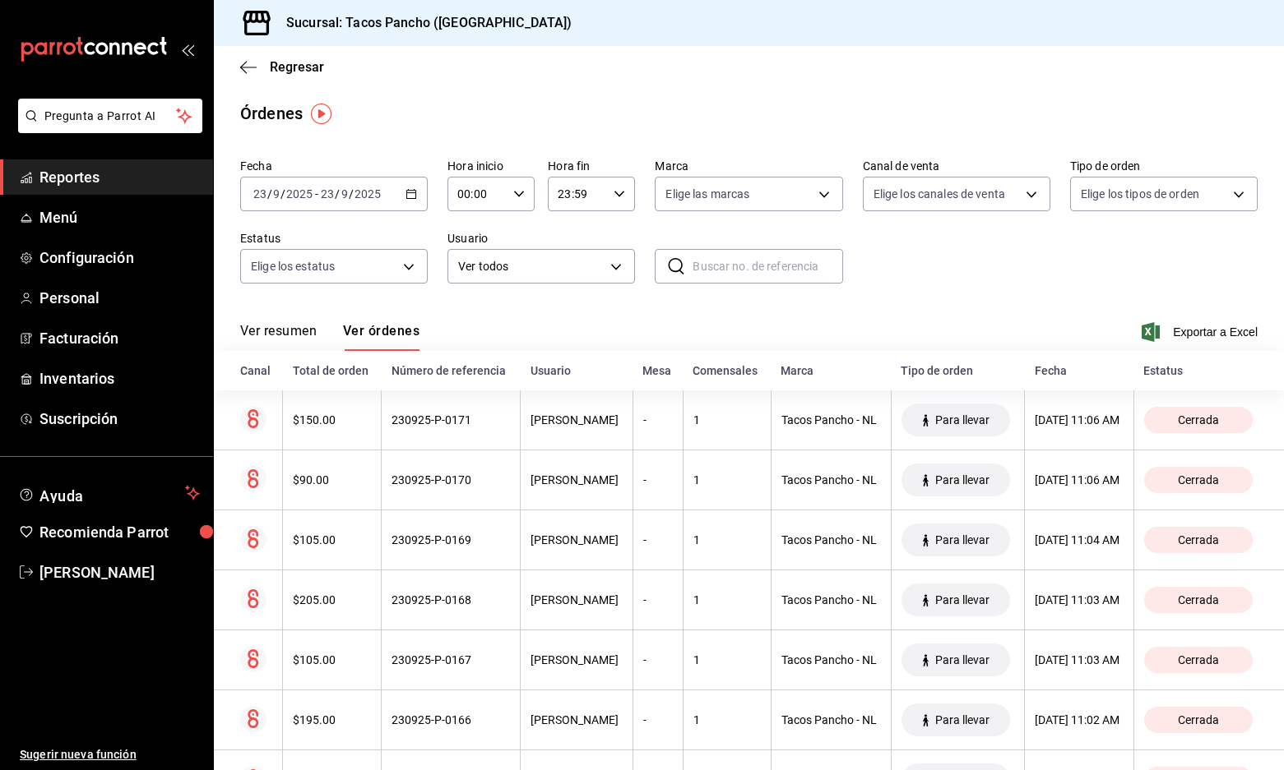
click at [370, 202] on div "2025-09-23 23 / 9 / 2025 - 2025-09-23 23 / 9 / 2025" at bounding box center [333, 194] width 187 height 35
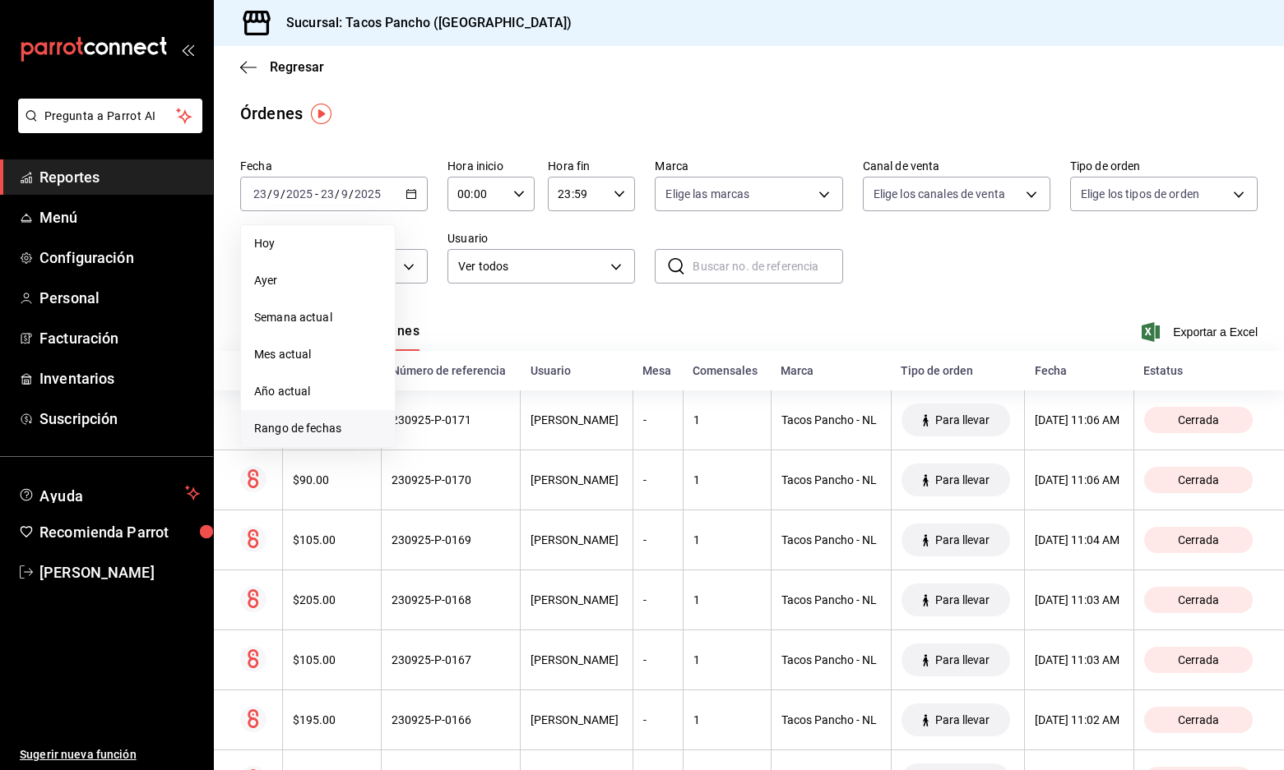
click at [316, 431] on span "Rango de fechas" at bounding box center [317, 428] width 127 height 17
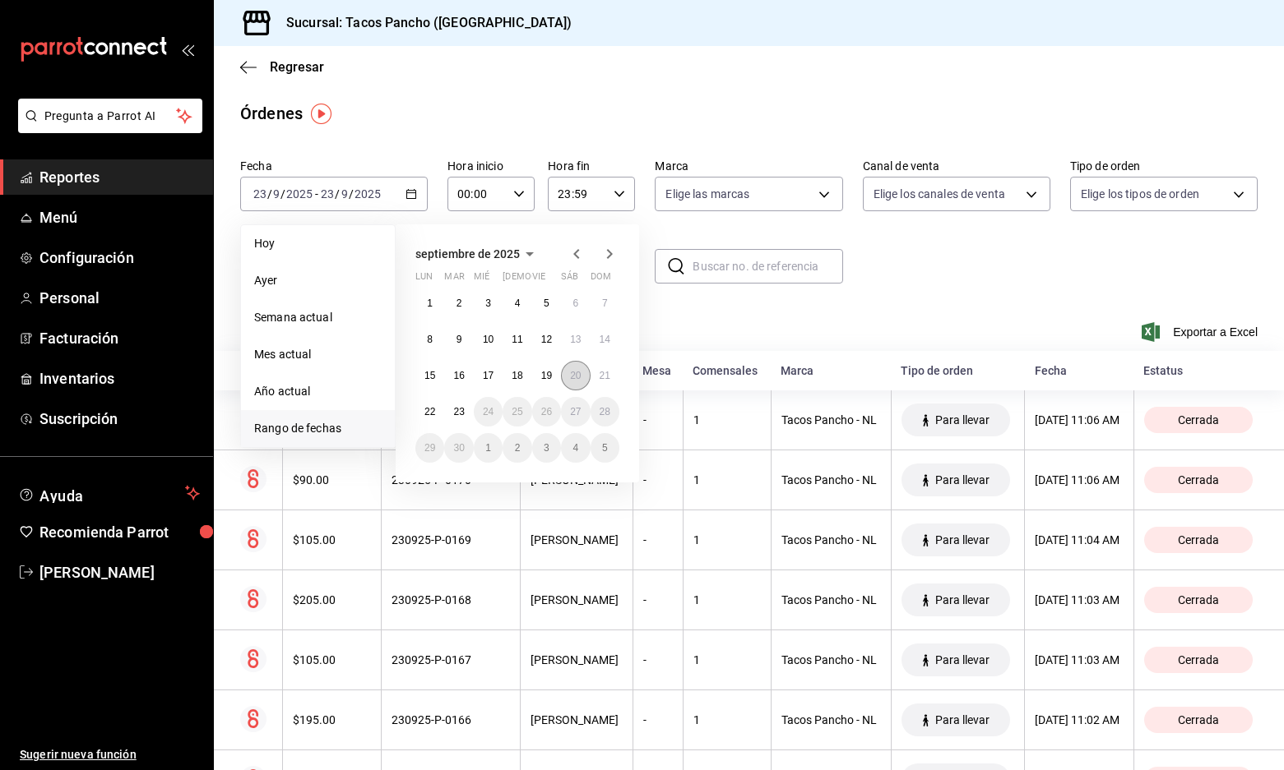
click at [570, 380] on abbr "20" at bounding box center [575, 376] width 11 height 12
click at [574, 378] on abbr "20" at bounding box center [575, 376] width 11 height 12
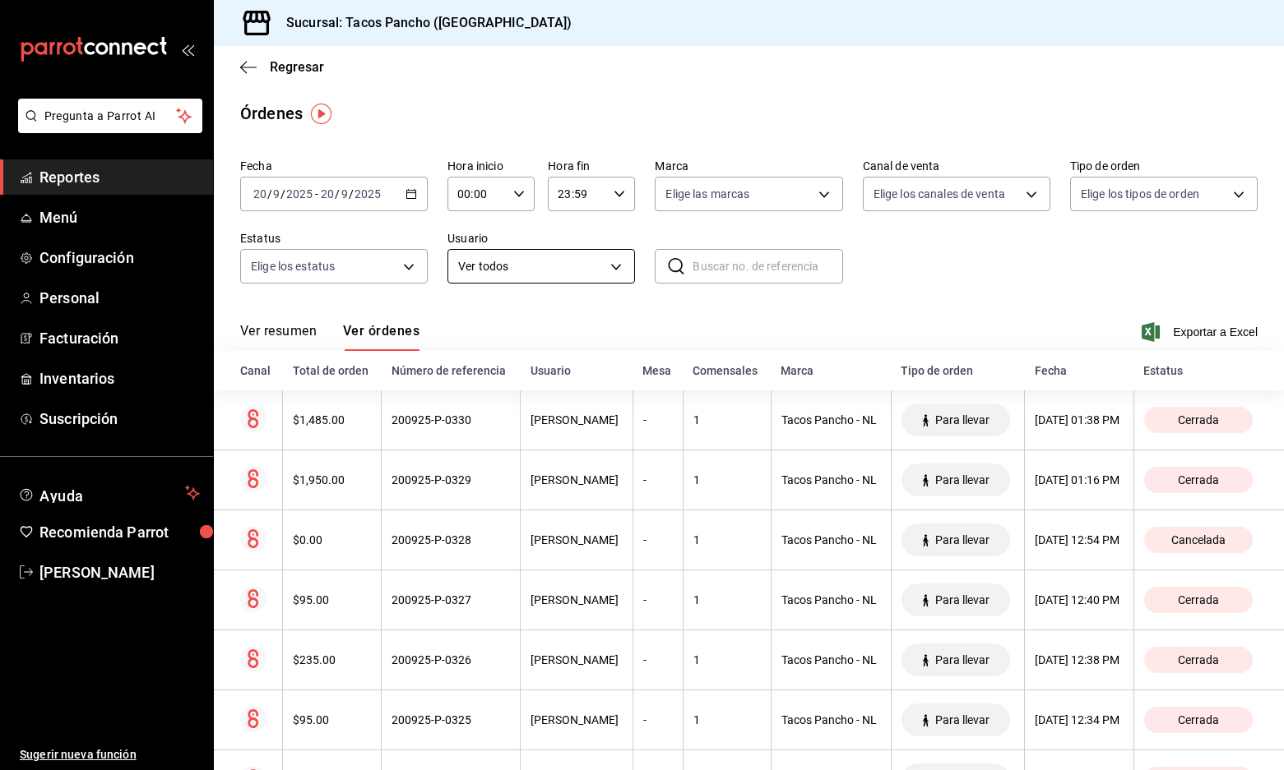
click at [548, 264] on body "Pregunta a Parrot AI Reportes Menú Configuración Personal Facturación Inventari…" at bounding box center [642, 385] width 1284 height 770
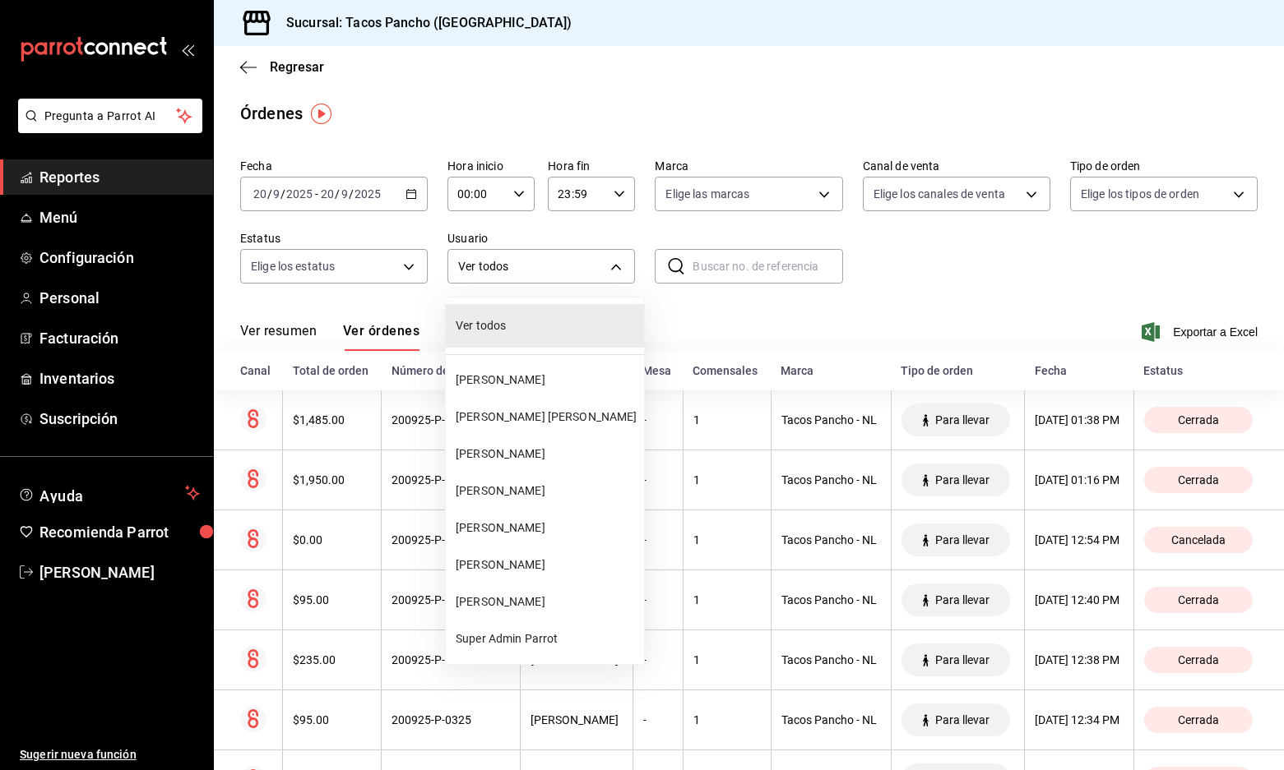
click at [524, 490] on span "Karen Sosa" at bounding box center [547, 491] width 182 height 17
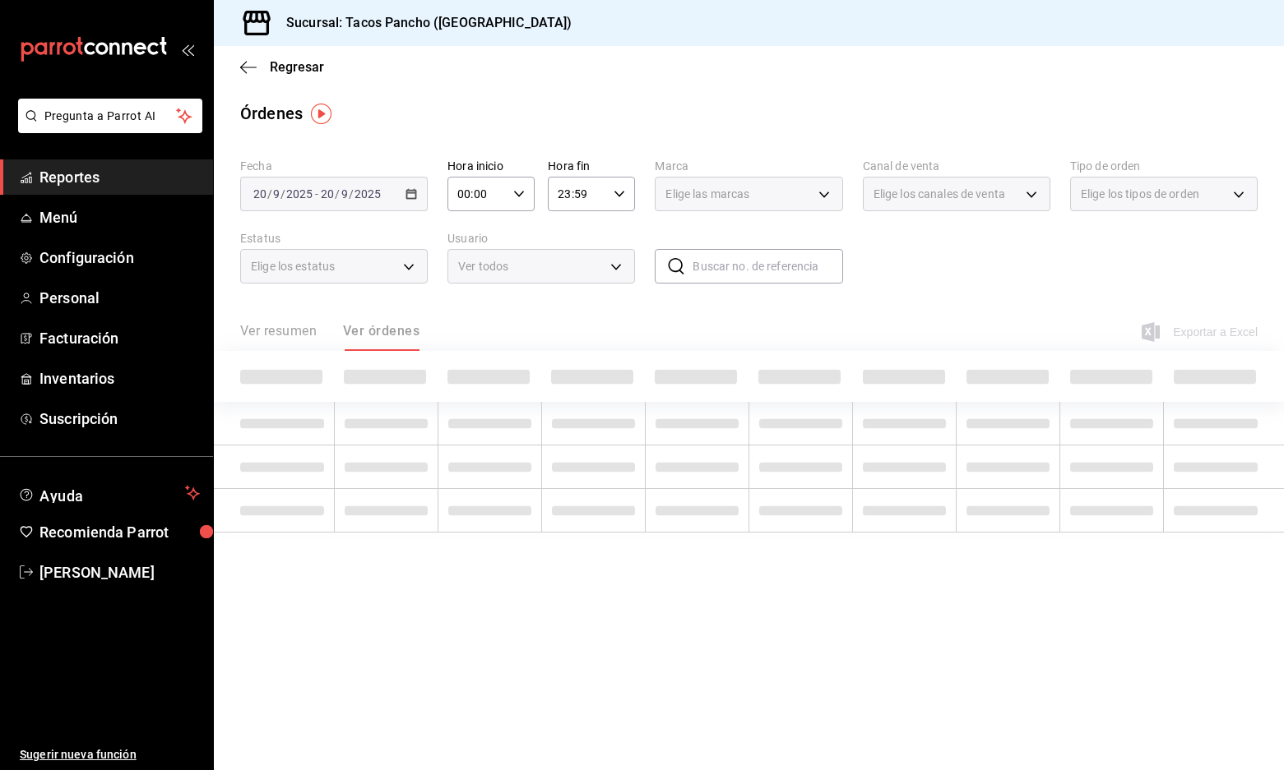
type input "b6f9b754-65e6-4092-b3f9-9b8f8feb7caa"
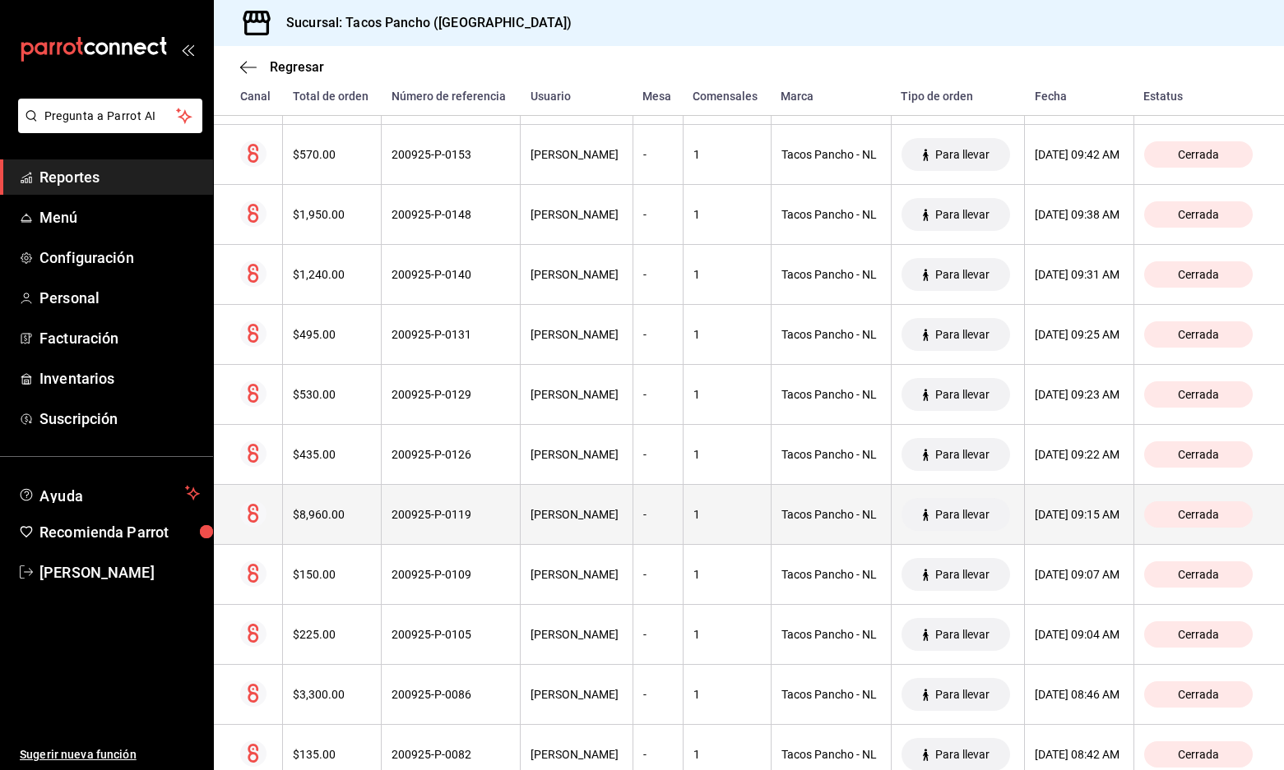
scroll to position [2204, 0]
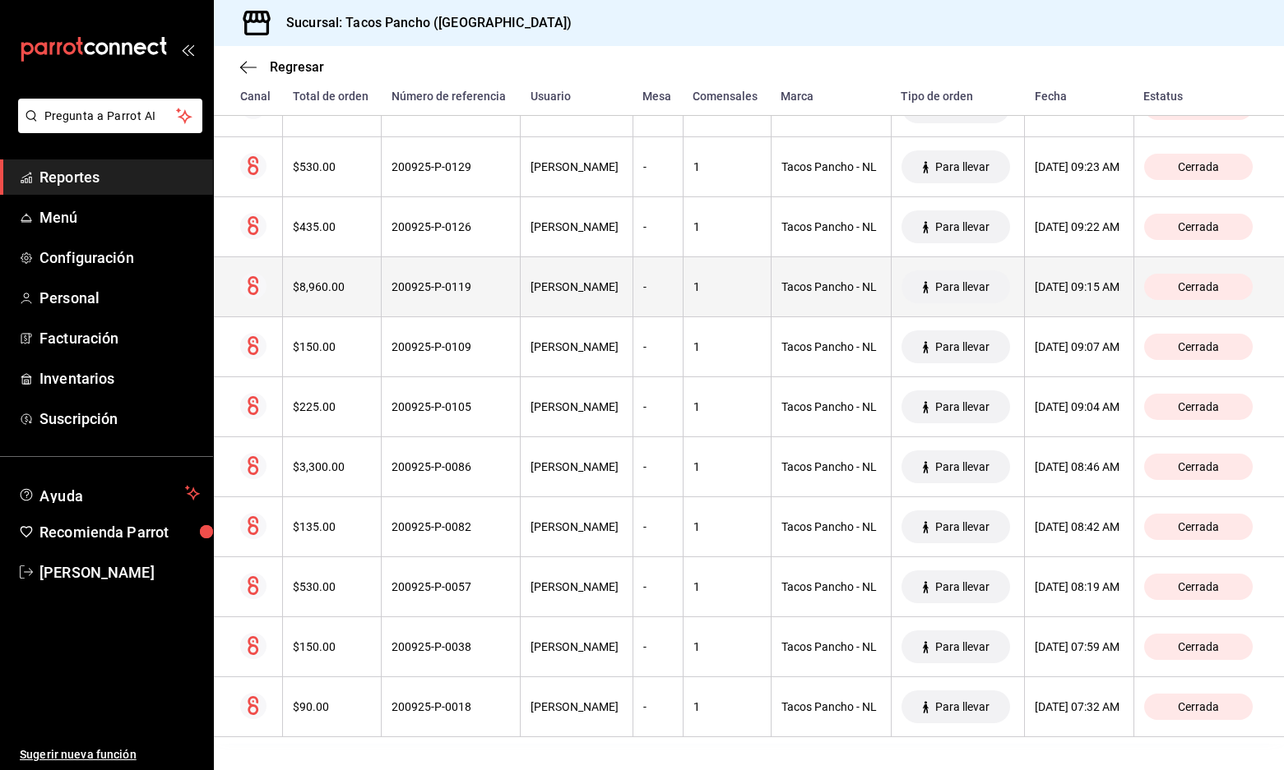
click at [362, 289] on div "$8,960.00" at bounding box center [332, 286] width 78 height 13
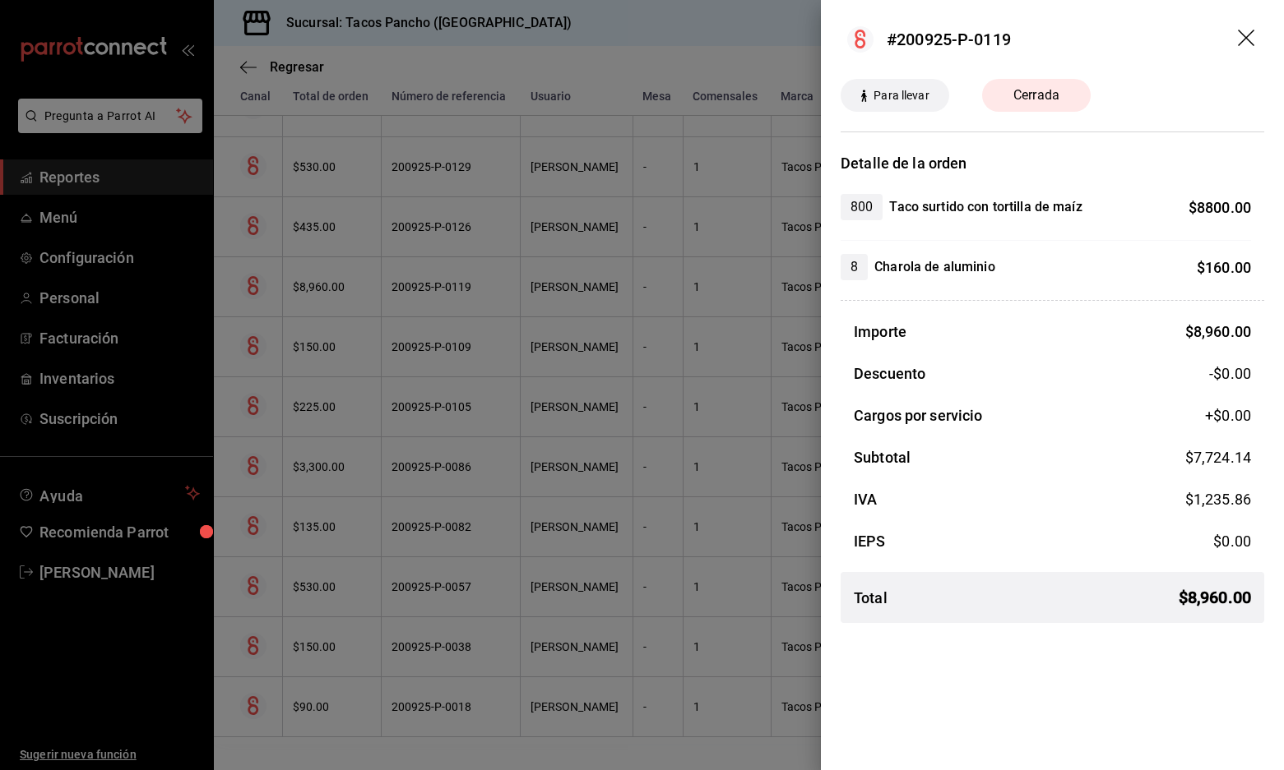
click at [733, 39] on icon "drag" at bounding box center [1248, 40] width 20 height 20
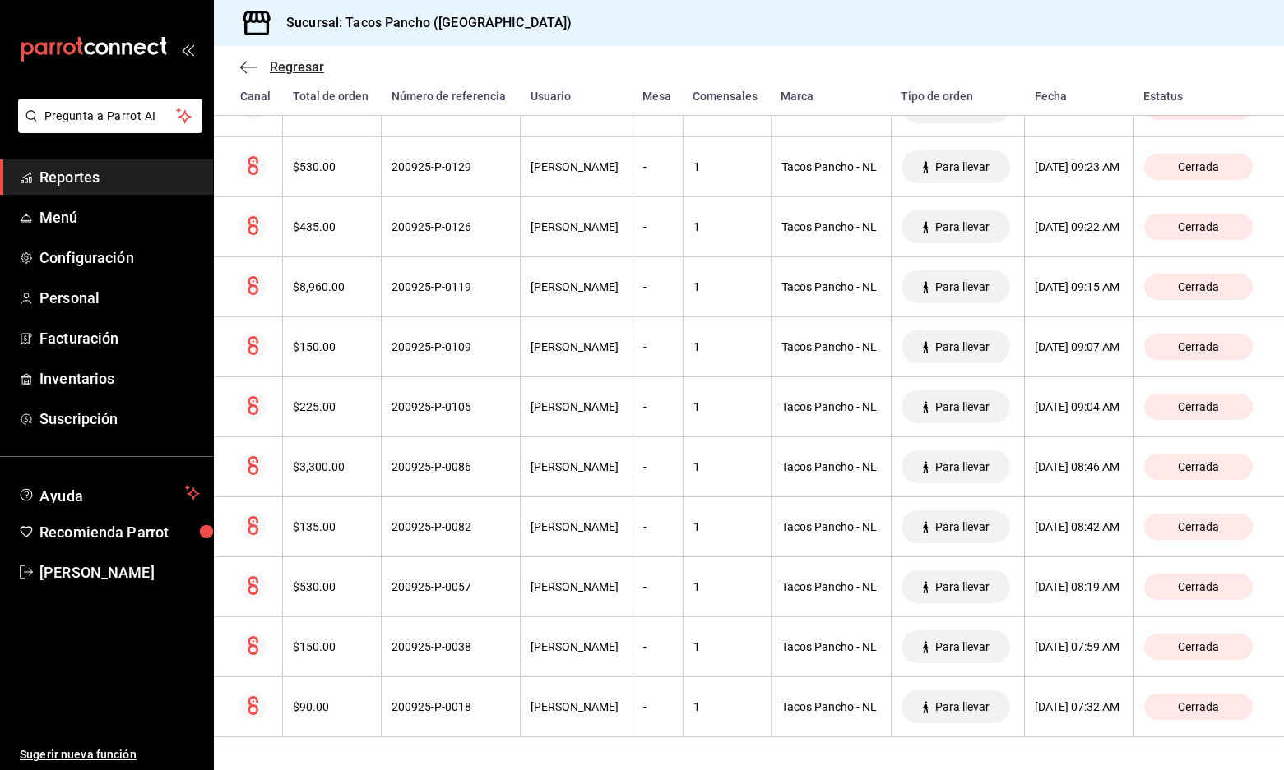
click at [245, 67] on icon "button" at bounding box center [248, 67] width 16 height 1
